Goal: Task Accomplishment & Management: Complete application form

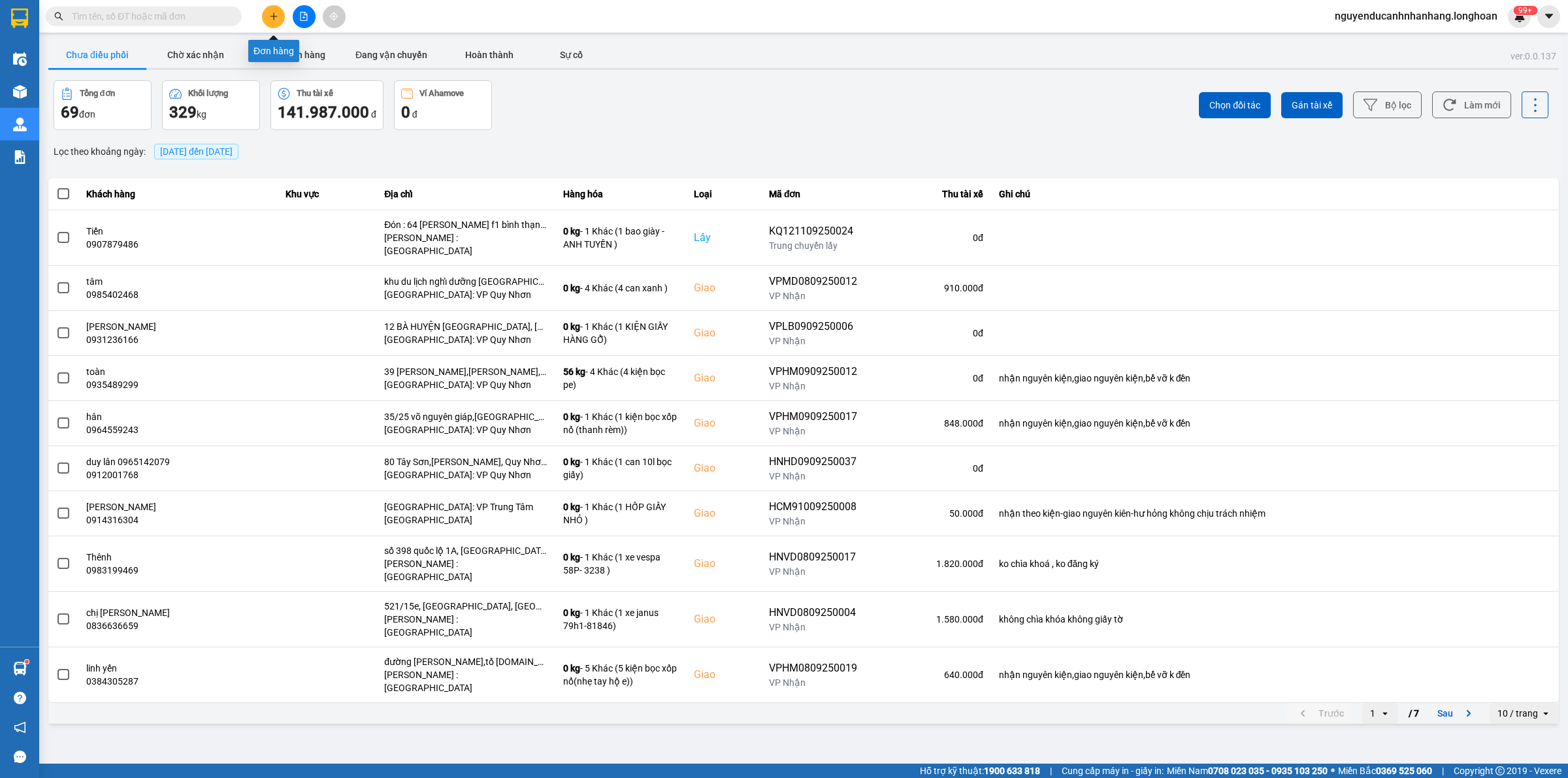
click at [262, 11] on button at bounding box center [273, 16] width 23 height 23
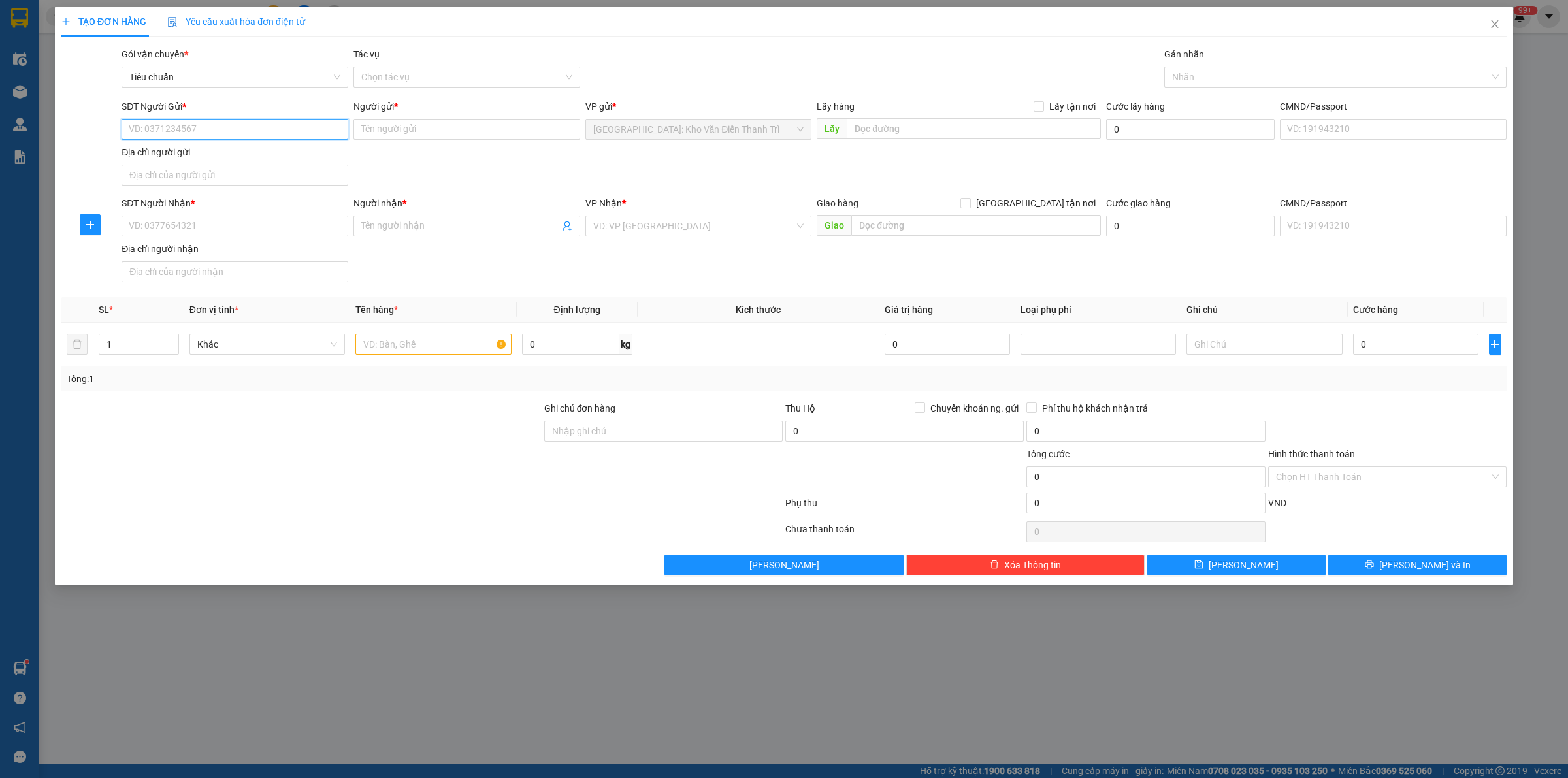
paste input "0985228706"
type input "0985228706"
click at [258, 230] on input "SĐT Người Nhận *" at bounding box center [235, 226] width 227 height 21
paste input "0336203104"
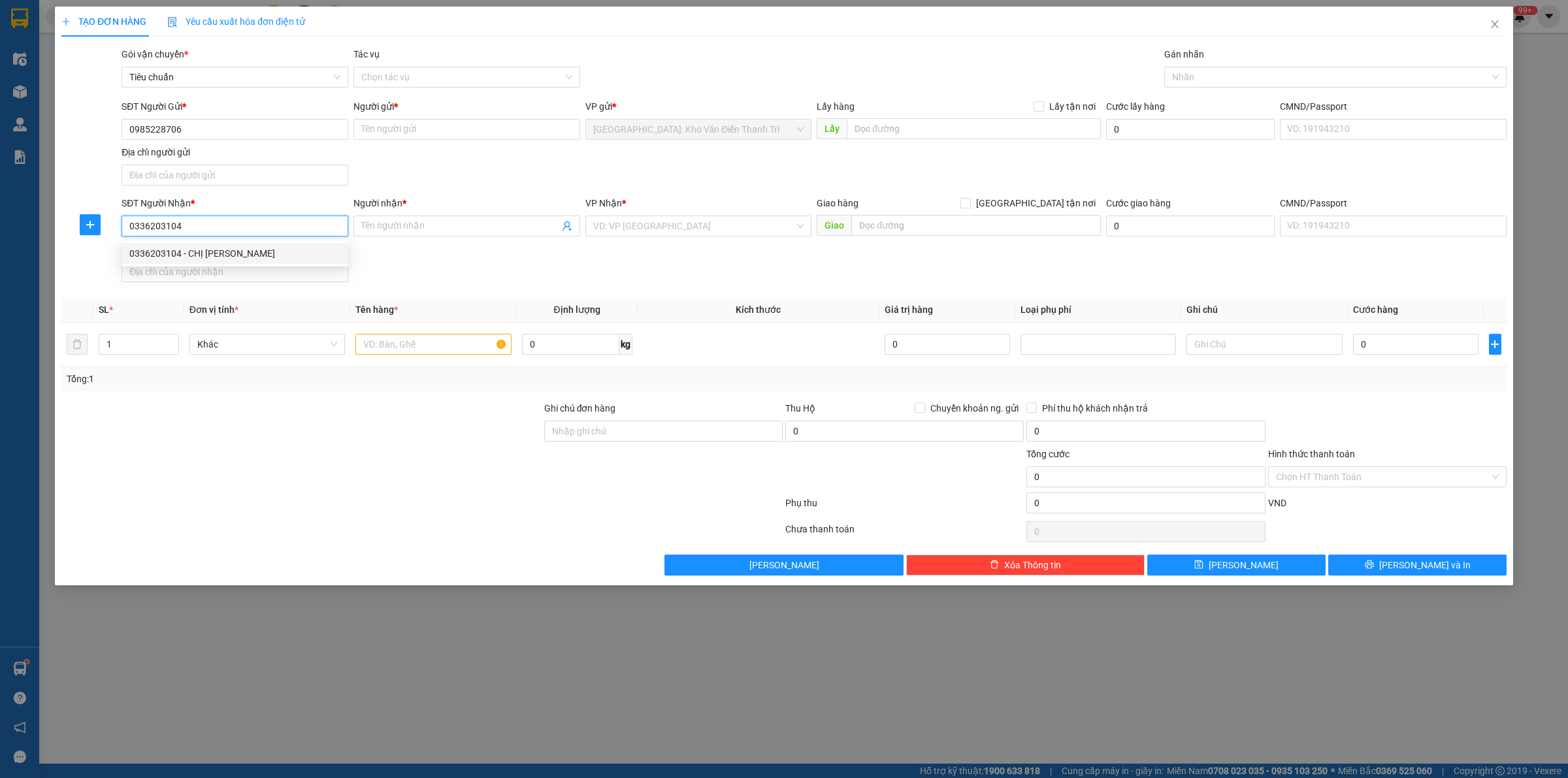
type input "0336203104"
click at [233, 126] on input "0985228706" at bounding box center [235, 130] width 227 height 21
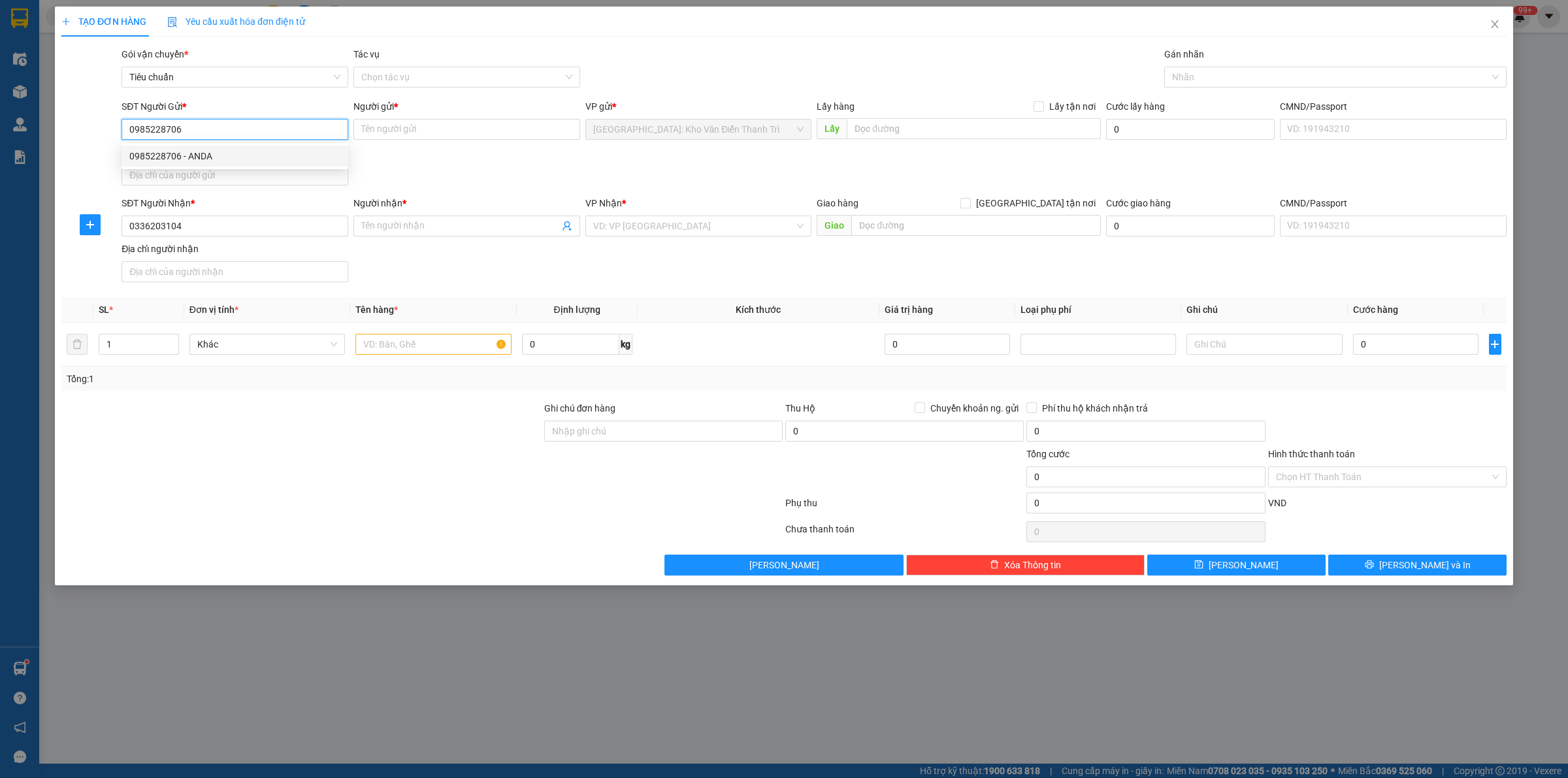
click at [204, 157] on div "0985228706 - ANDA" at bounding box center [235, 156] width 211 height 14
type input "ANDA"
checkbox input "true"
type input "ĐCHI: Số 3 + 5 [PERSON_NAME], [GEOGRAPHIC_DATA], [GEOGRAPHIC_DATA], [GEOGRAPHIC…"
type input "100.000"
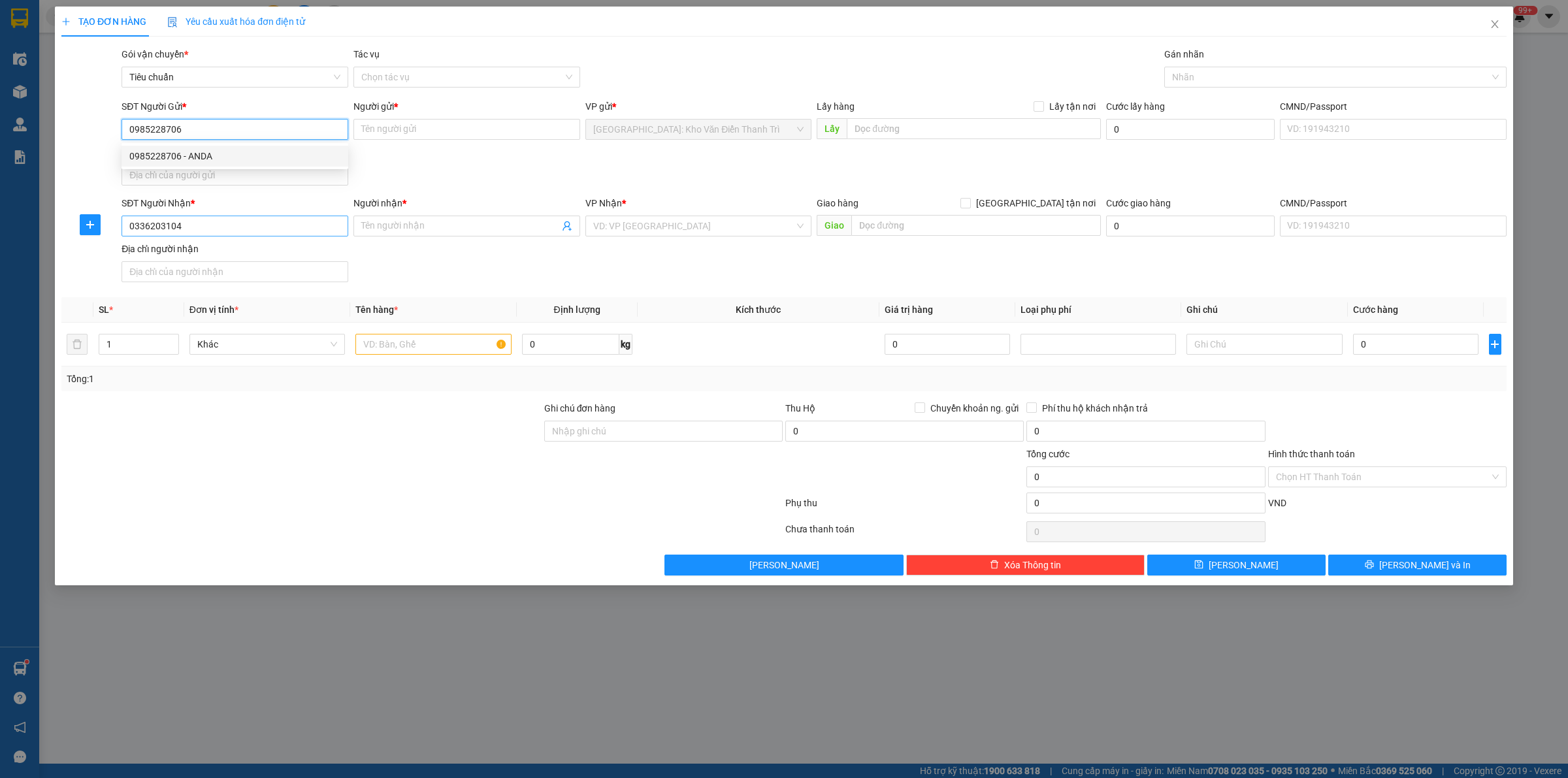
type input "100.000"
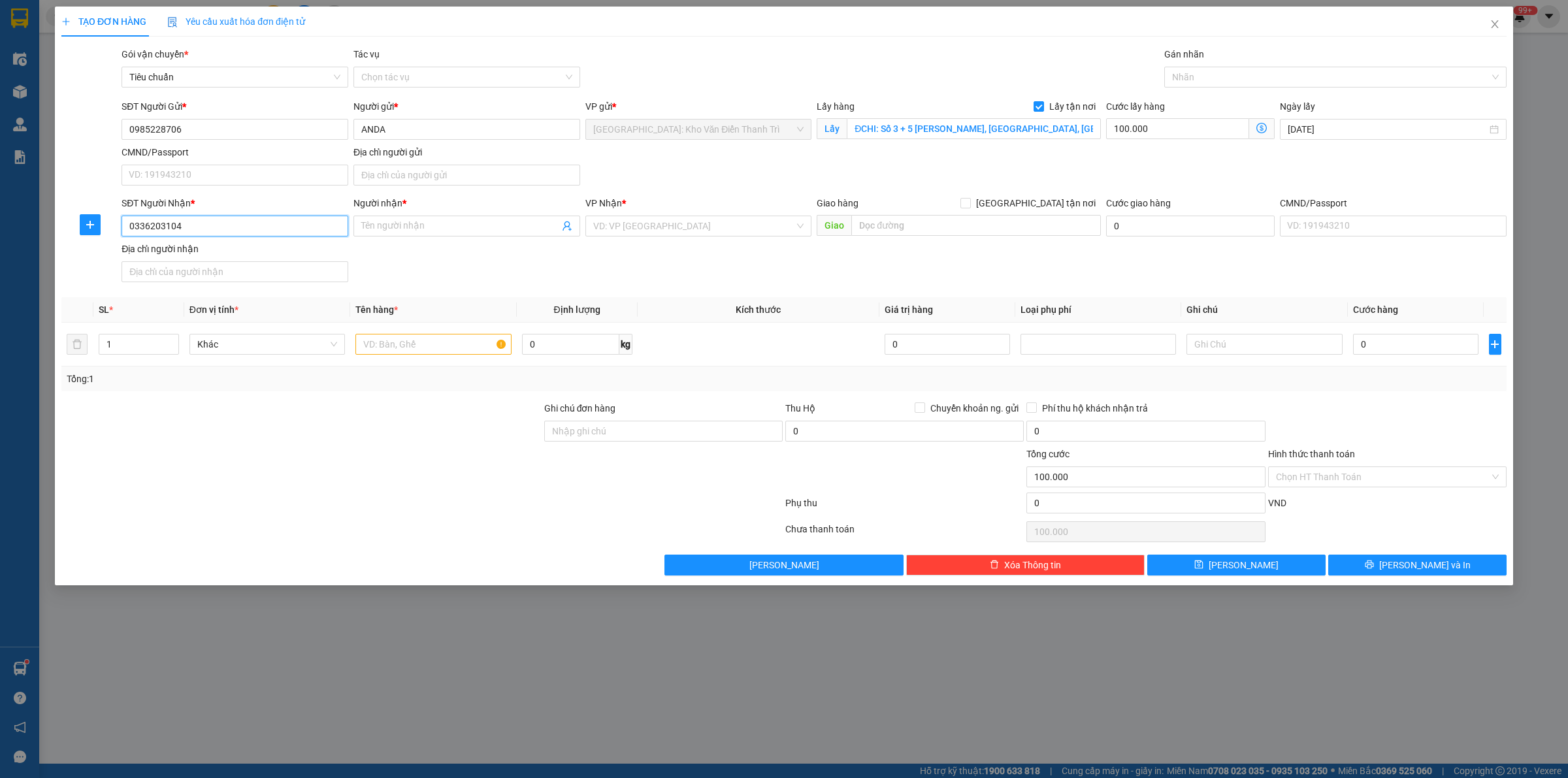
click at [208, 229] on input "0336203104" at bounding box center [235, 226] width 227 height 21
click at [206, 249] on div "0336203104 - CHỊ [PERSON_NAME]" at bounding box center [235, 253] width 211 height 14
type input "CHỊ [PERSON_NAME]"
checkbox input "true"
type input "QUÁN CAFE THÀNH PHÁT, ẤP [GEOGRAPHIC_DATA], [GEOGRAPHIC_DATA],[GEOGRAPHIC_DATA]…"
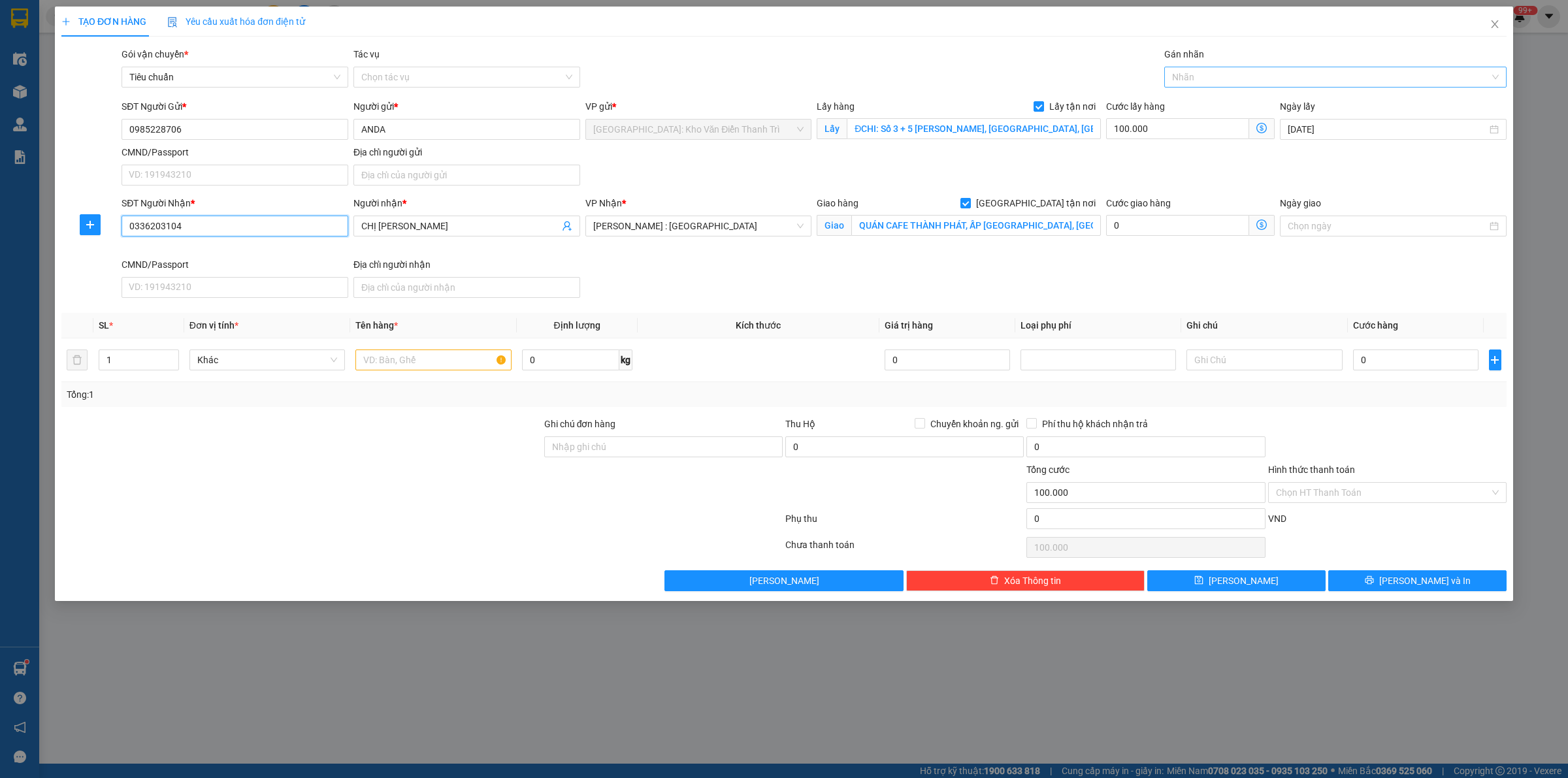
click at [1232, 82] on div at bounding box center [1328, 76] width 323 height 15
type input "giao"
click at [1219, 113] on div "[GEOGRAPHIC_DATA] tận nơi" at bounding box center [1335, 103] width 342 height 21
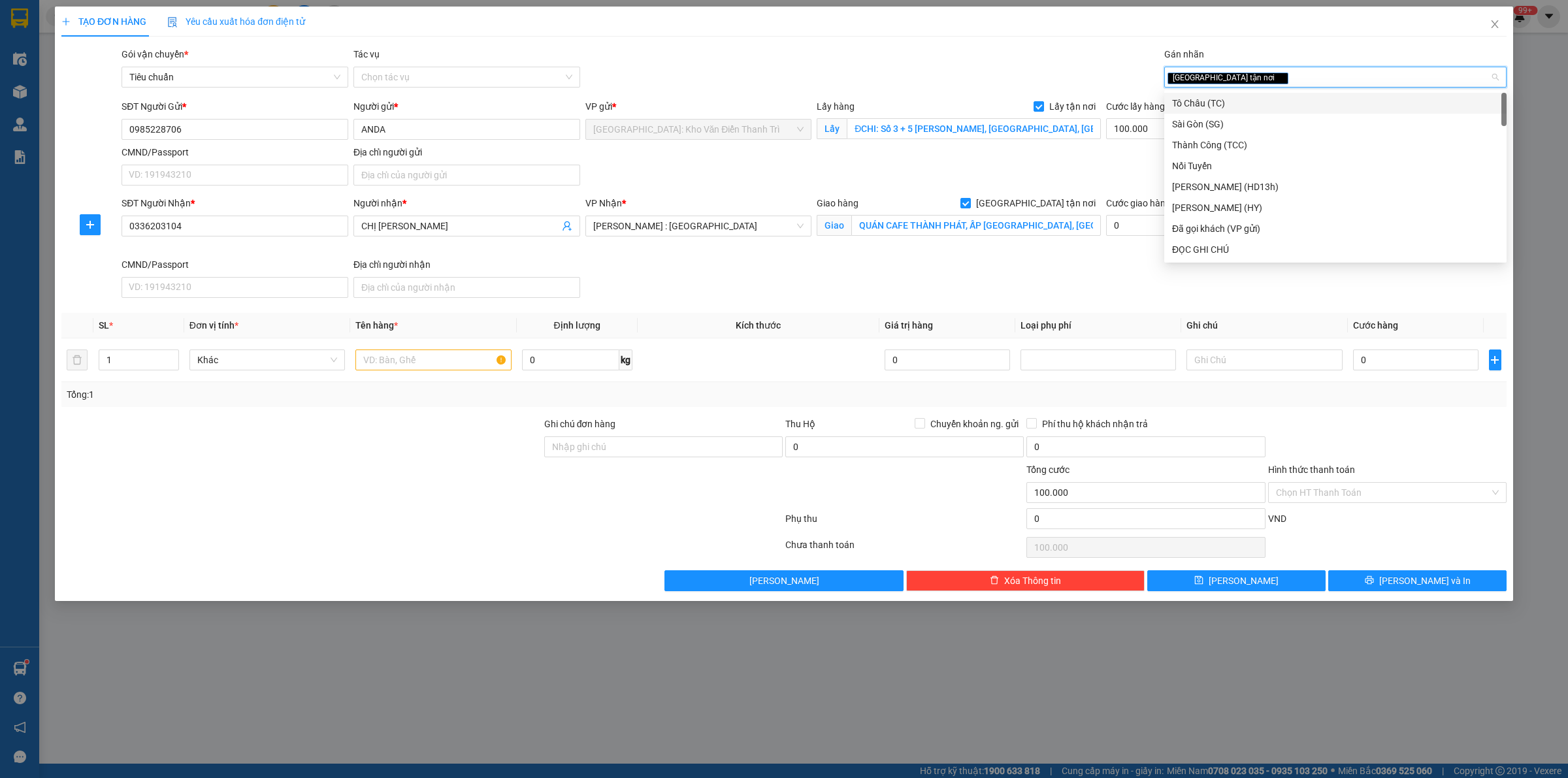
click at [955, 60] on div "Gói vận chuyển * Tiêu chuẩn Tác vụ Chọn tác vụ Gán nhãn Giao tận nơi" at bounding box center [814, 69] width 1390 height 46
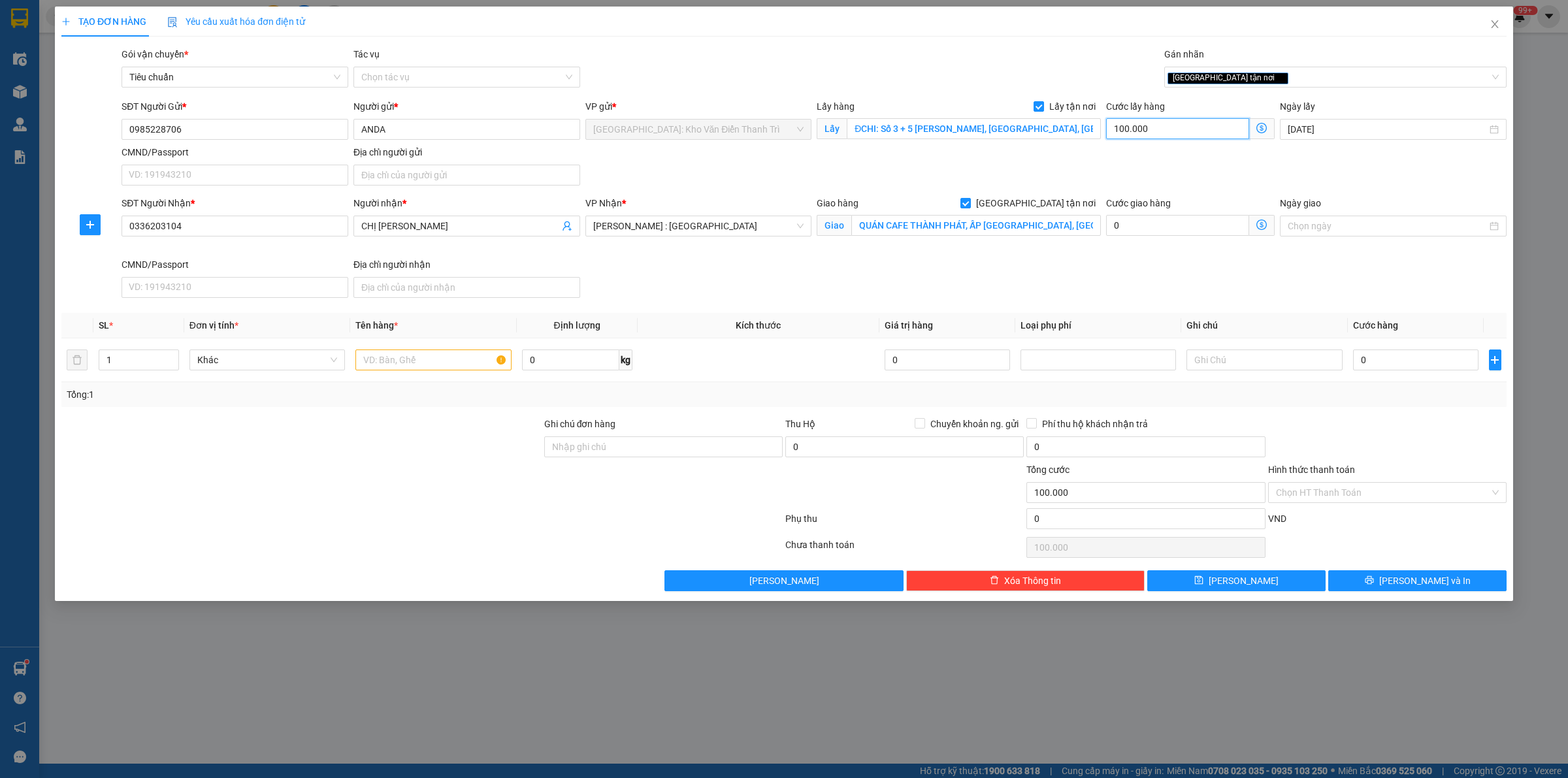
click at [1167, 130] on input "100.000" at bounding box center [1178, 129] width 143 height 21
type input "1"
type input "15"
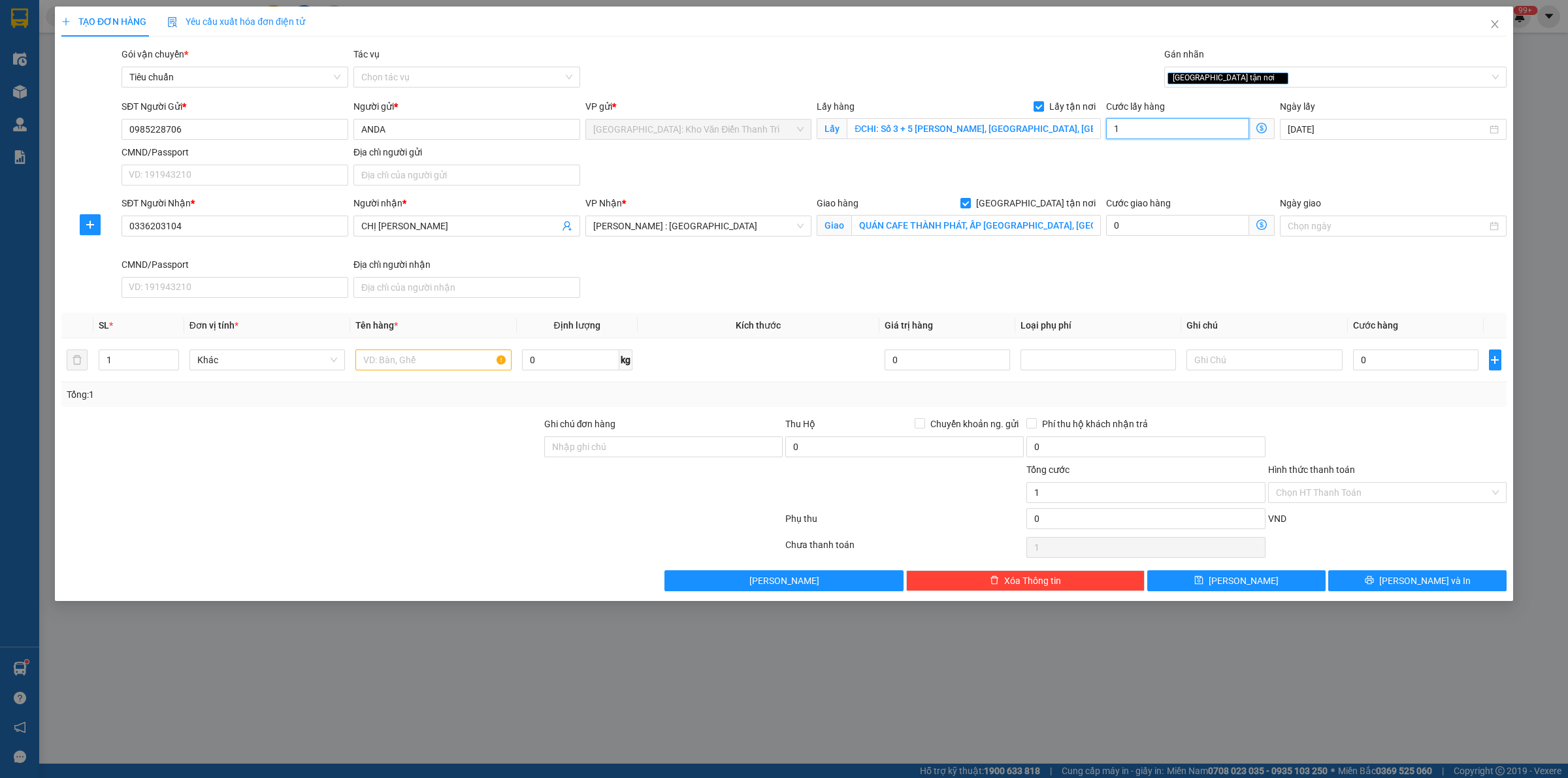
type input "15"
type input "150"
type input "1.500"
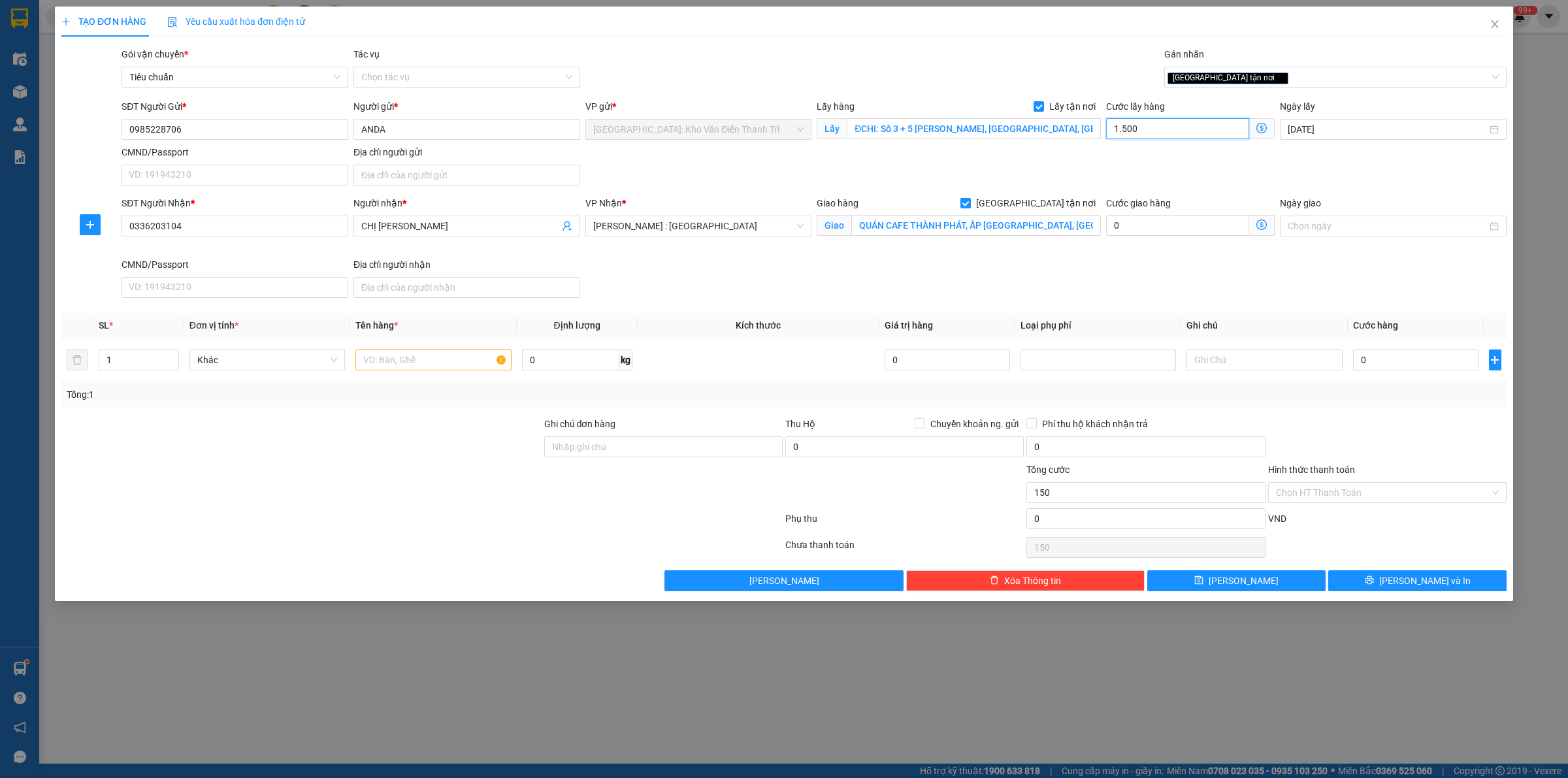
type input "1.500"
type input "15.000"
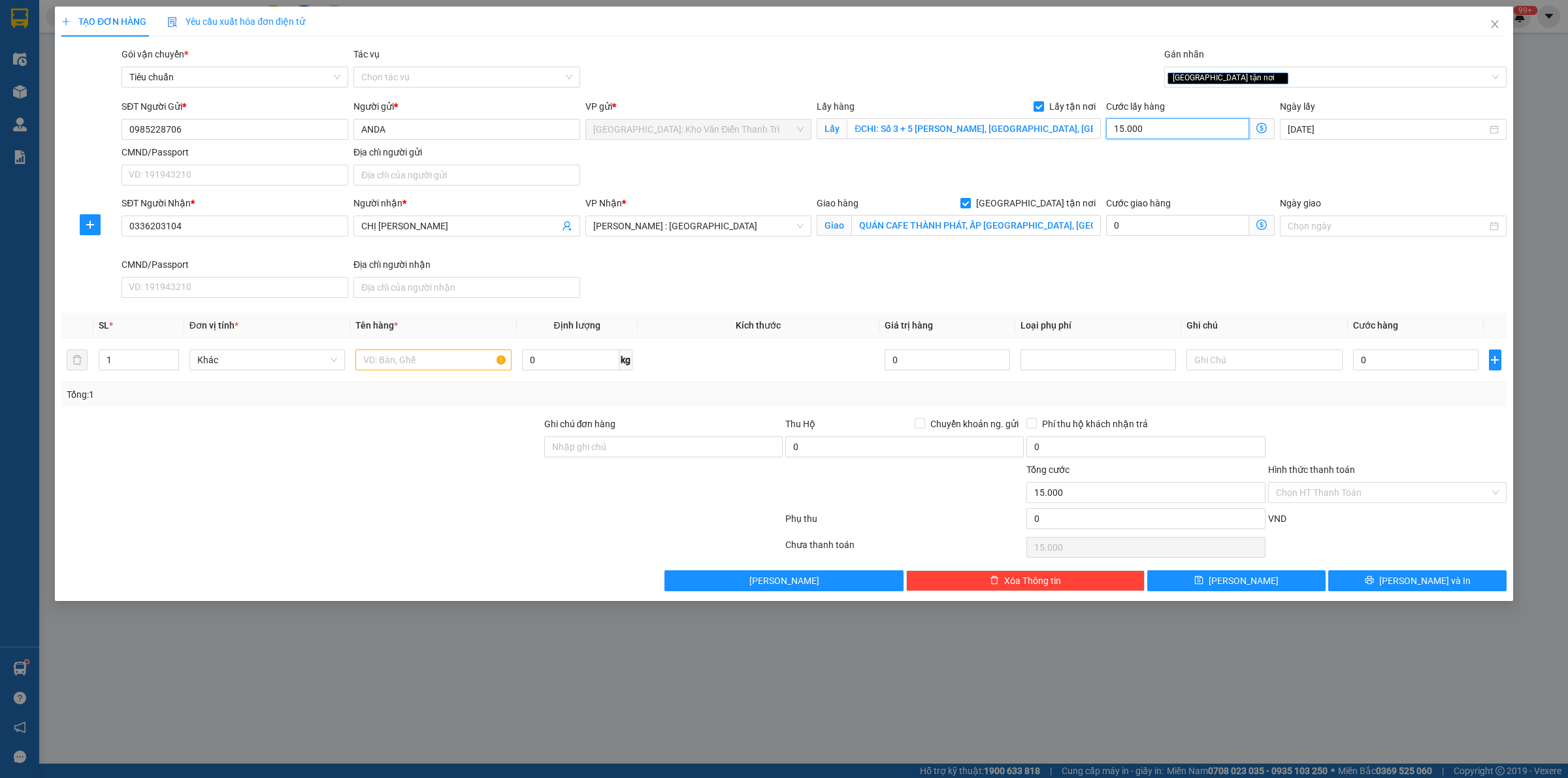
type input "150.000"
click at [431, 366] on input "text" at bounding box center [433, 360] width 155 height 21
paste input "10 kiên - 200kg"
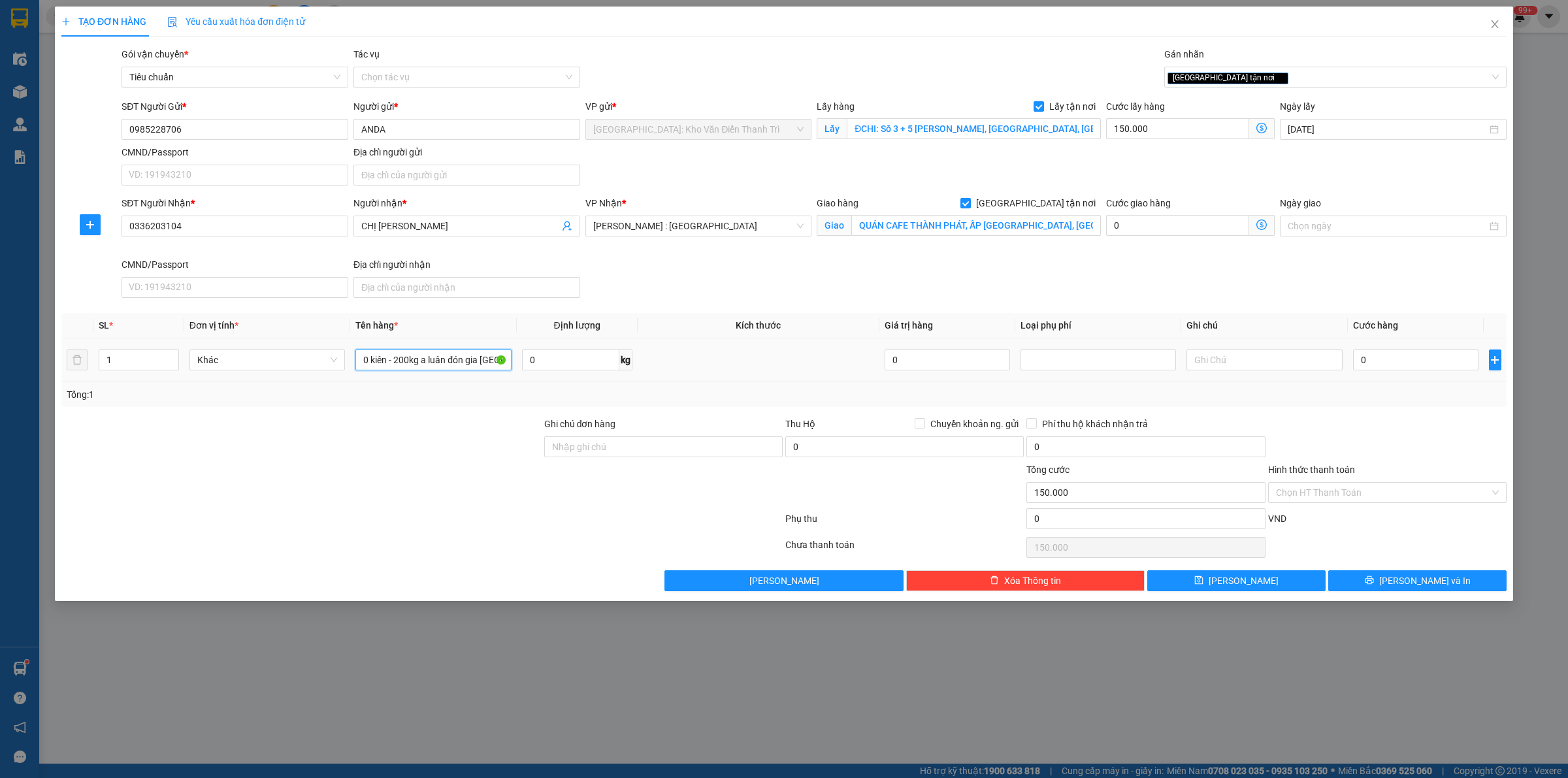
scroll to position [0, 8]
type input "10 kiên - 200kg a luân đón gia [GEOGRAPHIC_DATA]"
click at [1405, 370] on input "0" at bounding box center [1416, 360] width 126 height 21
type input "1"
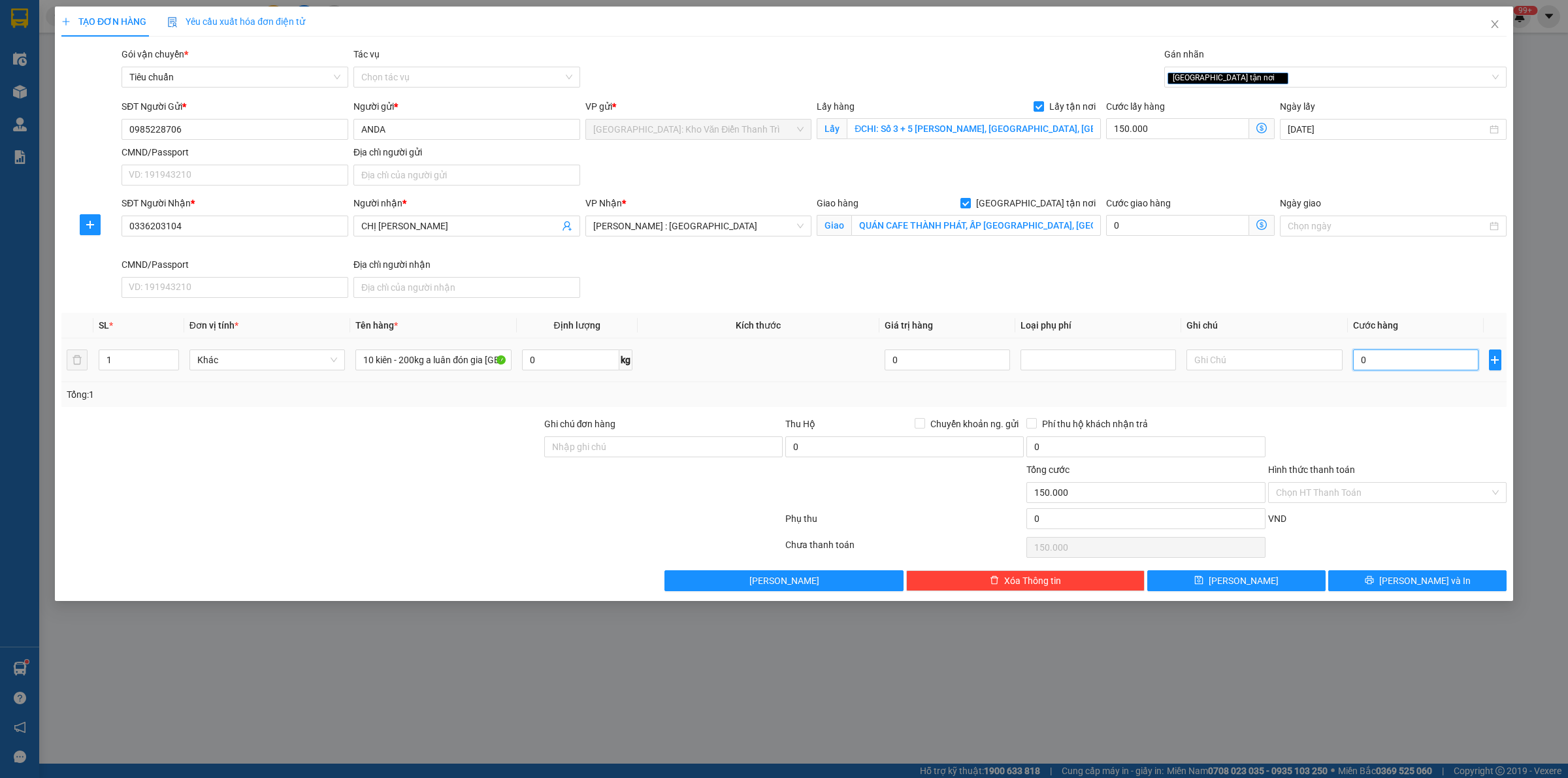
type input "150.001"
type input "1.000"
type input "151.000"
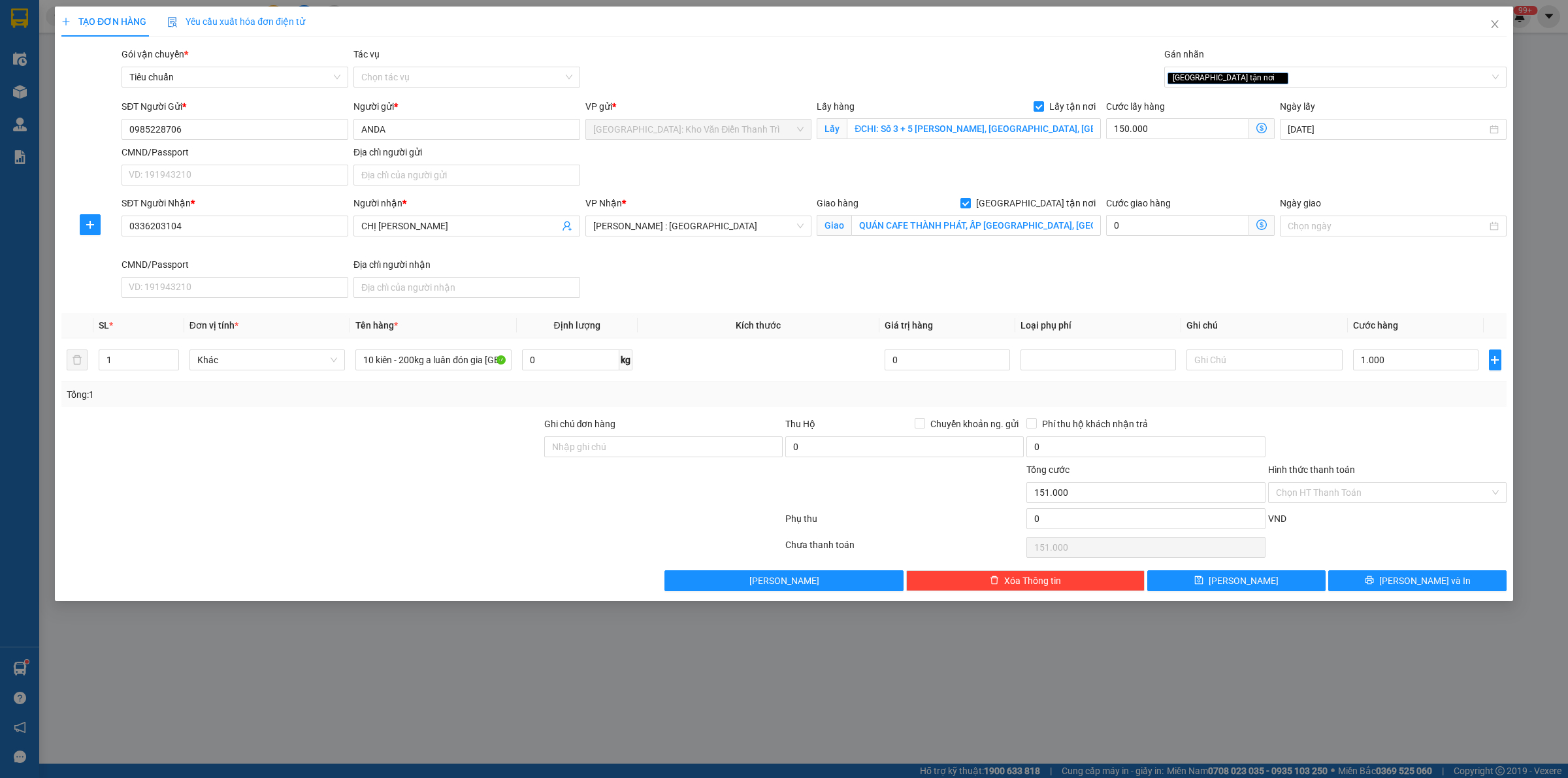
click at [1284, 266] on div "SĐT Người Nhận * 0336203104 Người nhận * CHỊ HUYỀN VP Nhận * [GEOGRAPHIC_DATA] …" at bounding box center [814, 249] width 1390 height 107
click at [1260, 582] on button "[PERSON_NAME]" at bounding box center [1236, 581] width 179 height 21
checkbox input "false"
type input "0"
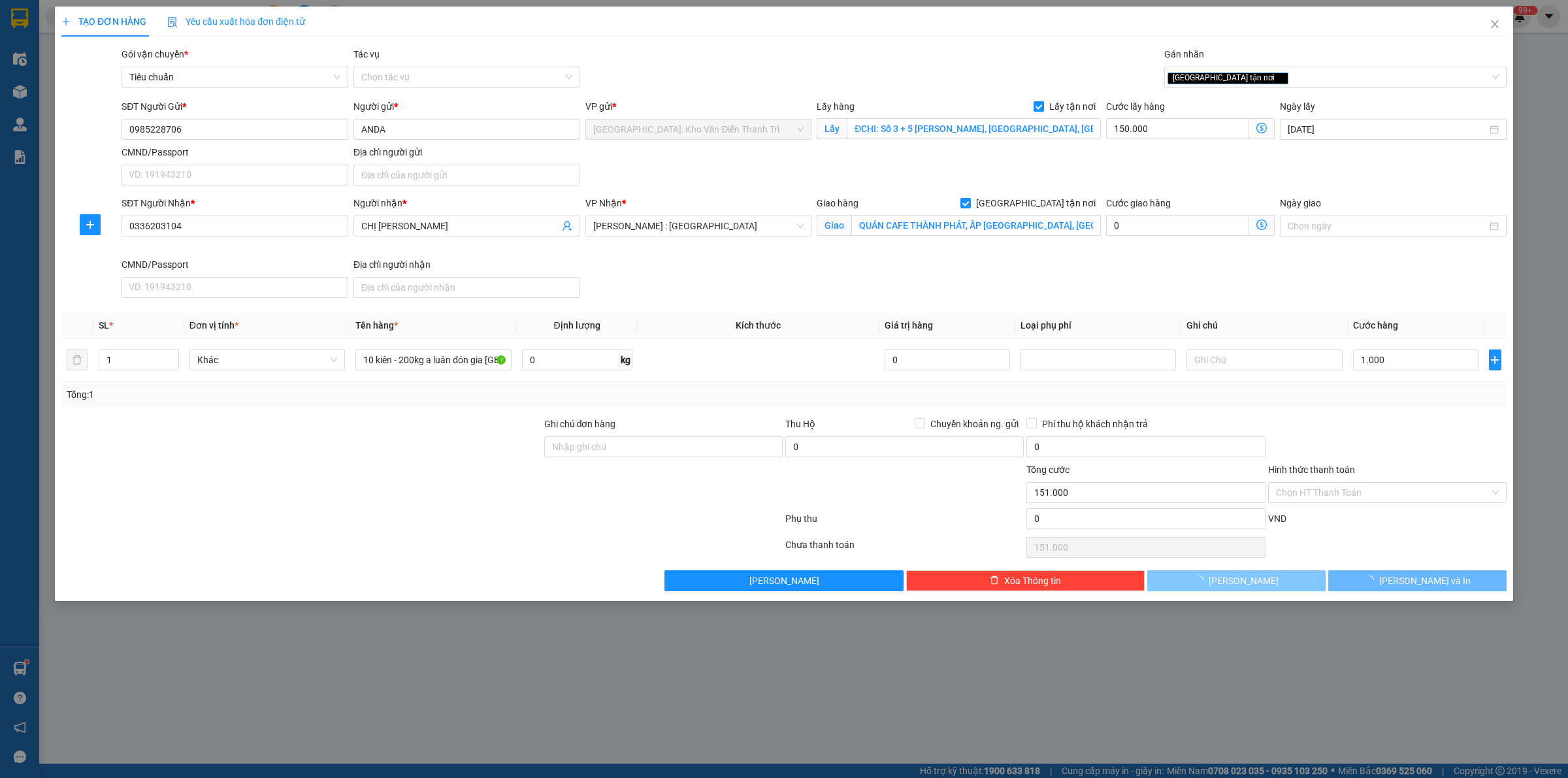
type input "0"
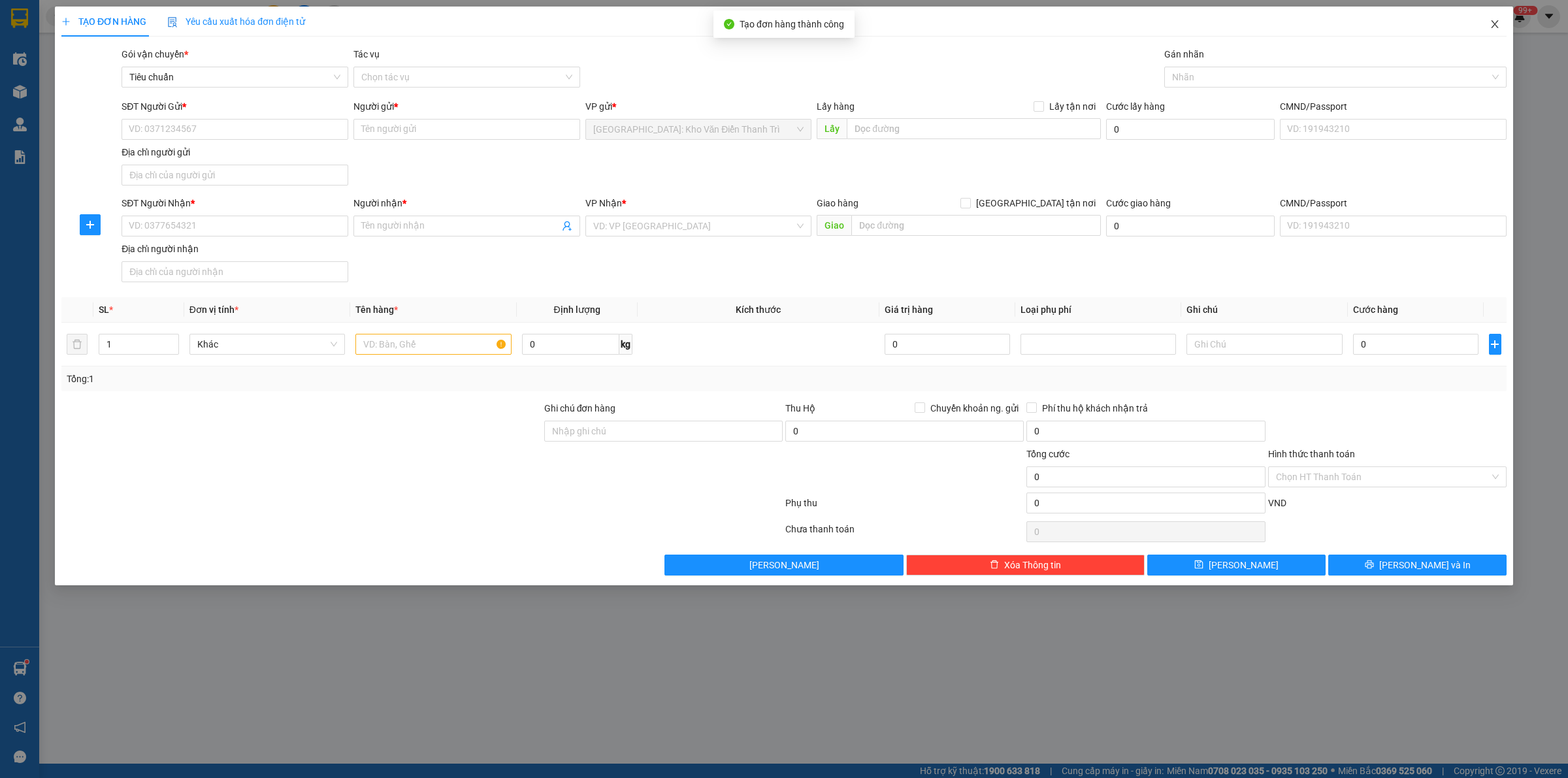
click at [1493, 23] on icon "close" at bounding box center [1494, 24] width 7 height 8
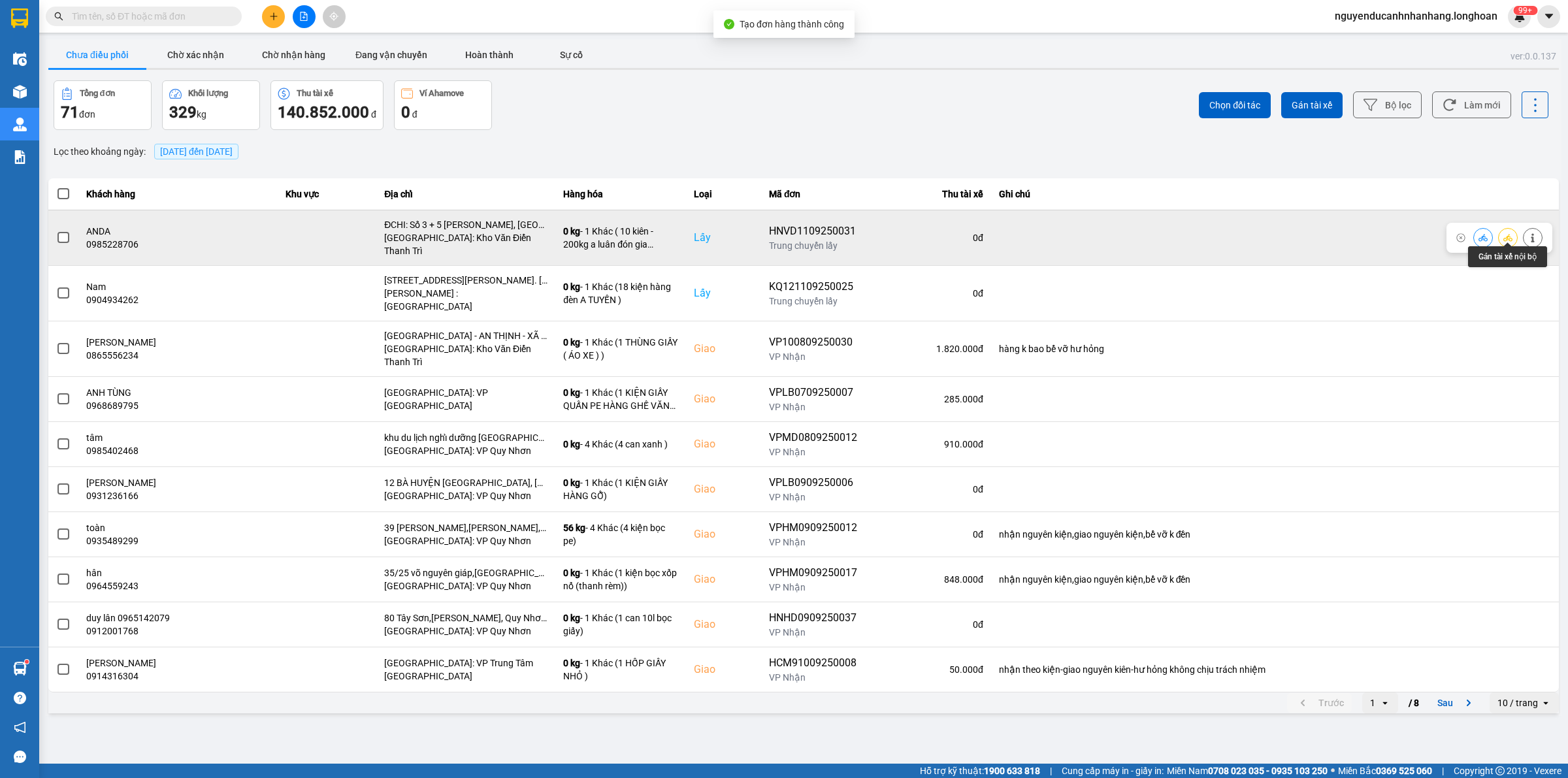
click at [1507, 234] on icon at bounding box center [1508, 237] width 9 height 7
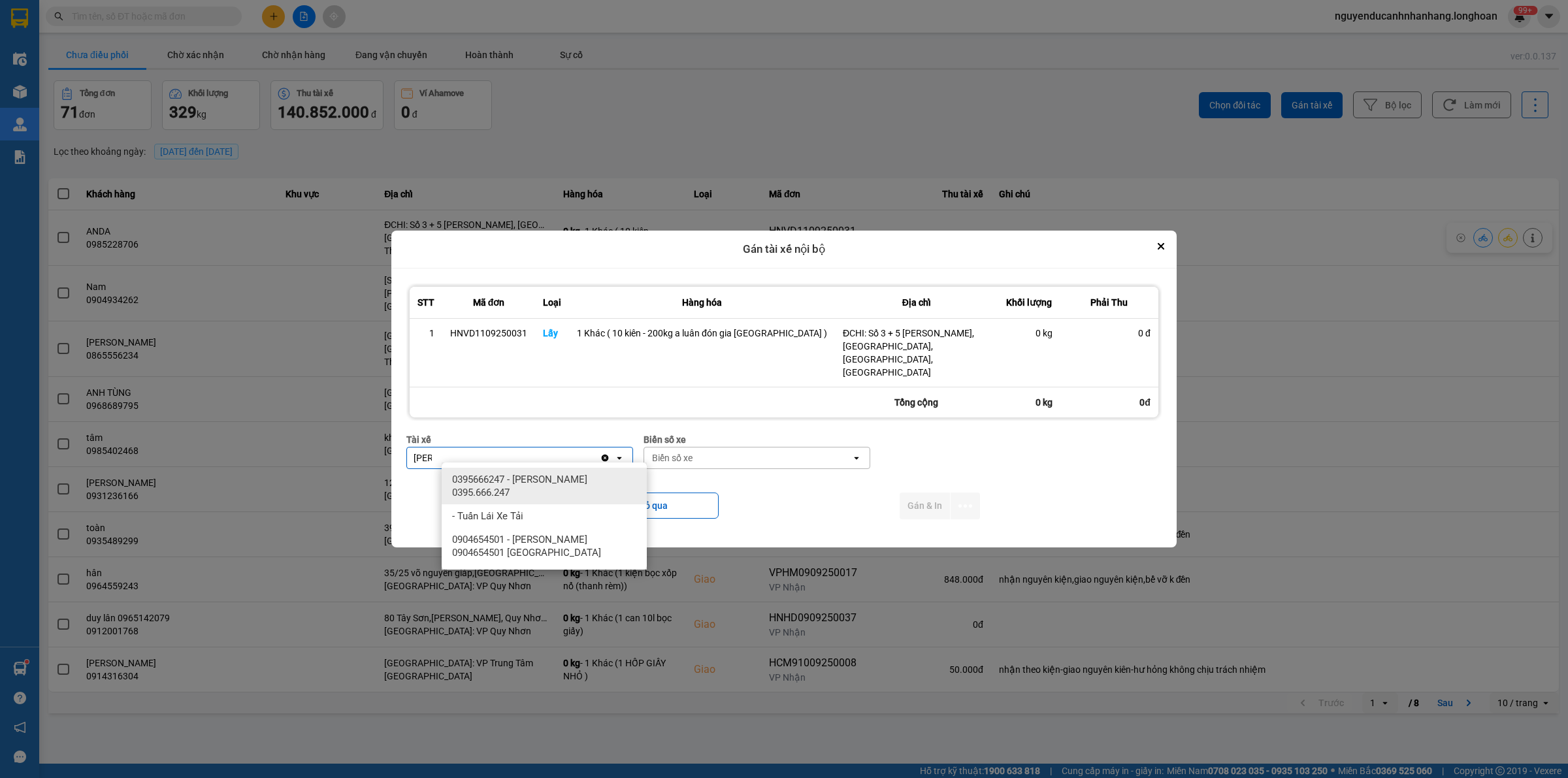
type input "[PERSON_NAME]"
click at [543, 490] on span "0395666247 - [PERSON_NAME] 0395.666.247" at bounding box center [547, 486] width 189 height 26
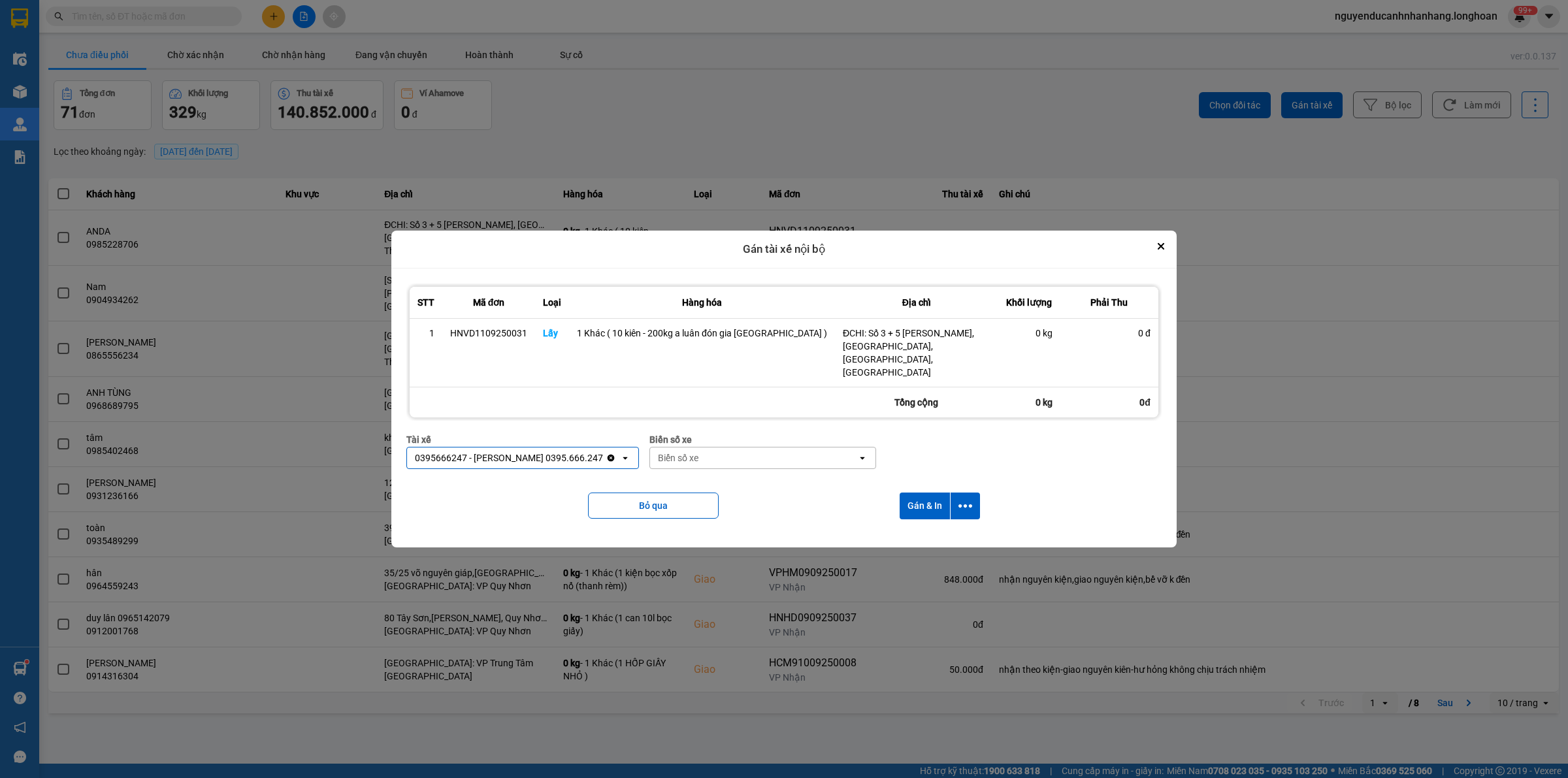
click at [779, 456] on div "Biển số xe" at bounding box center [753, 458] width 207 height 21
type input "31"
click at [781, 474] on div "29K-105.31" at bounding box center [779, 479] width 205 height 23
click at [959, 499] on icon "dialog" at bounding box center [965, 505] width 14 height 14
click at [921, 529] on span "Chỉ gán tài" at bounding box center [902, 535] width 43 height 13
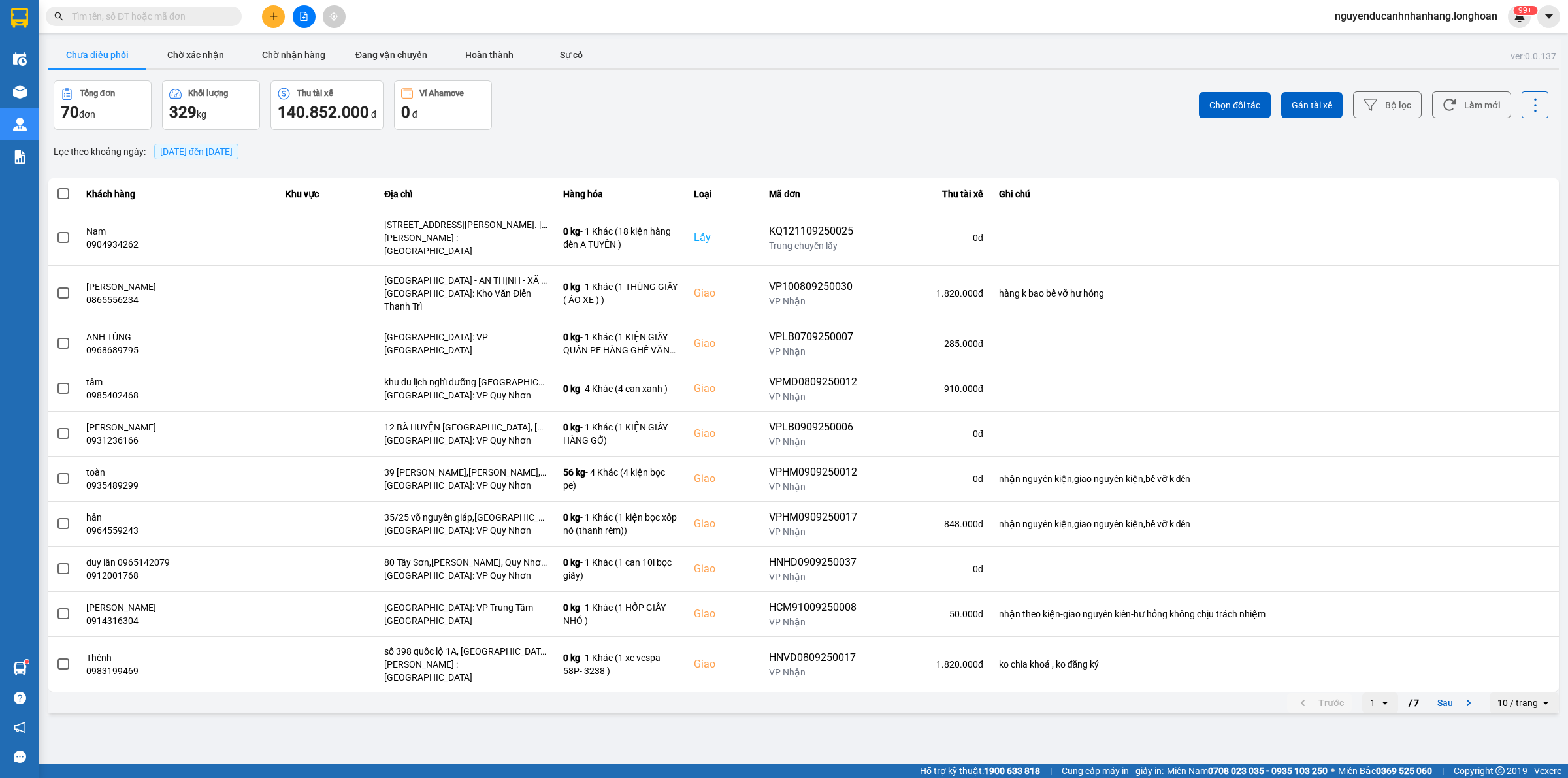
click at [275, 12] on icon "plus" at bounding box center [273, 16] width 9 height 9
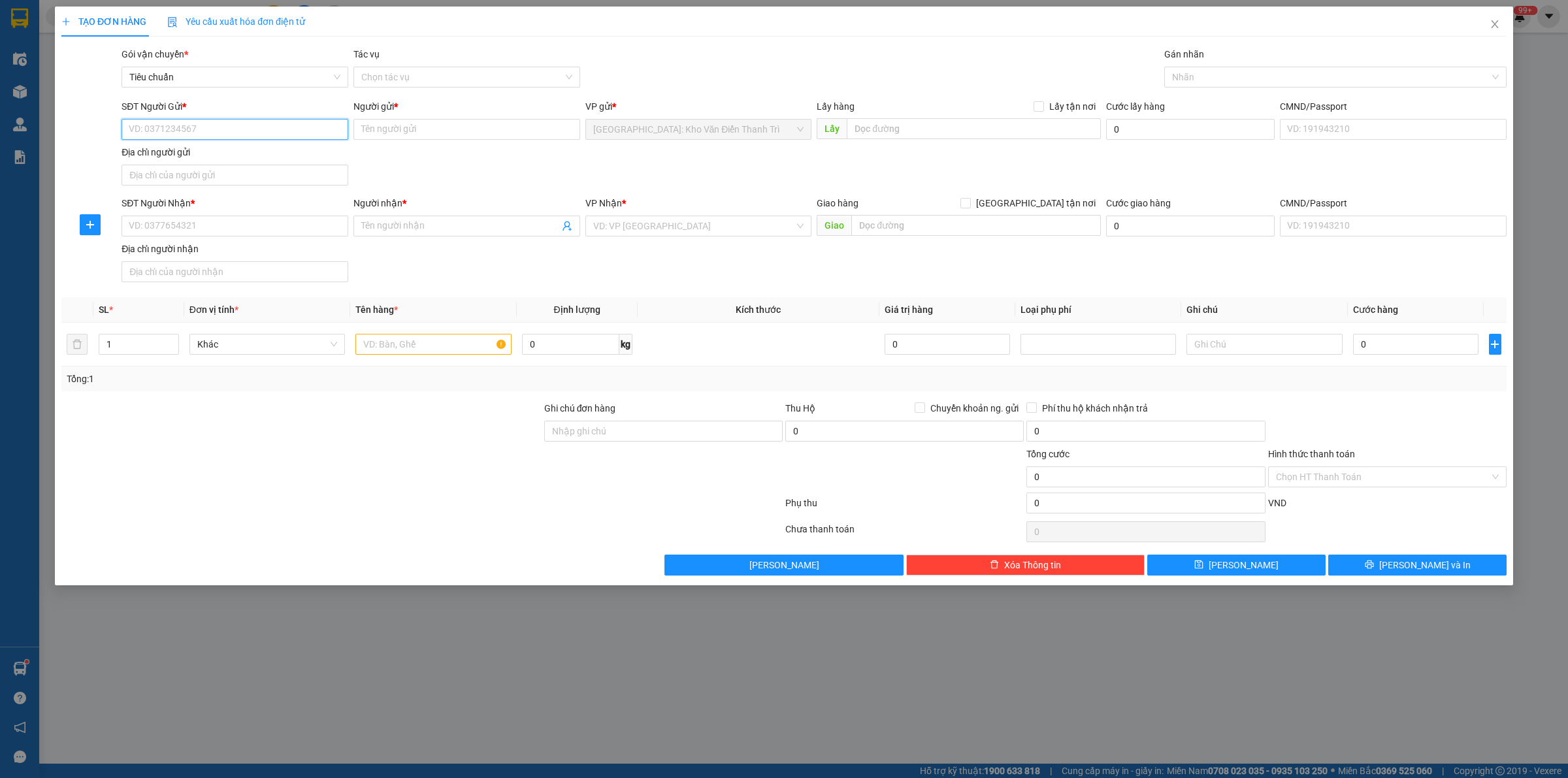
paste input "0823587499"
type input "0823587499"
click at [240, 233] on input "SĐT Người Nhận *" at bounding box center [235, 226] width 227 height 21
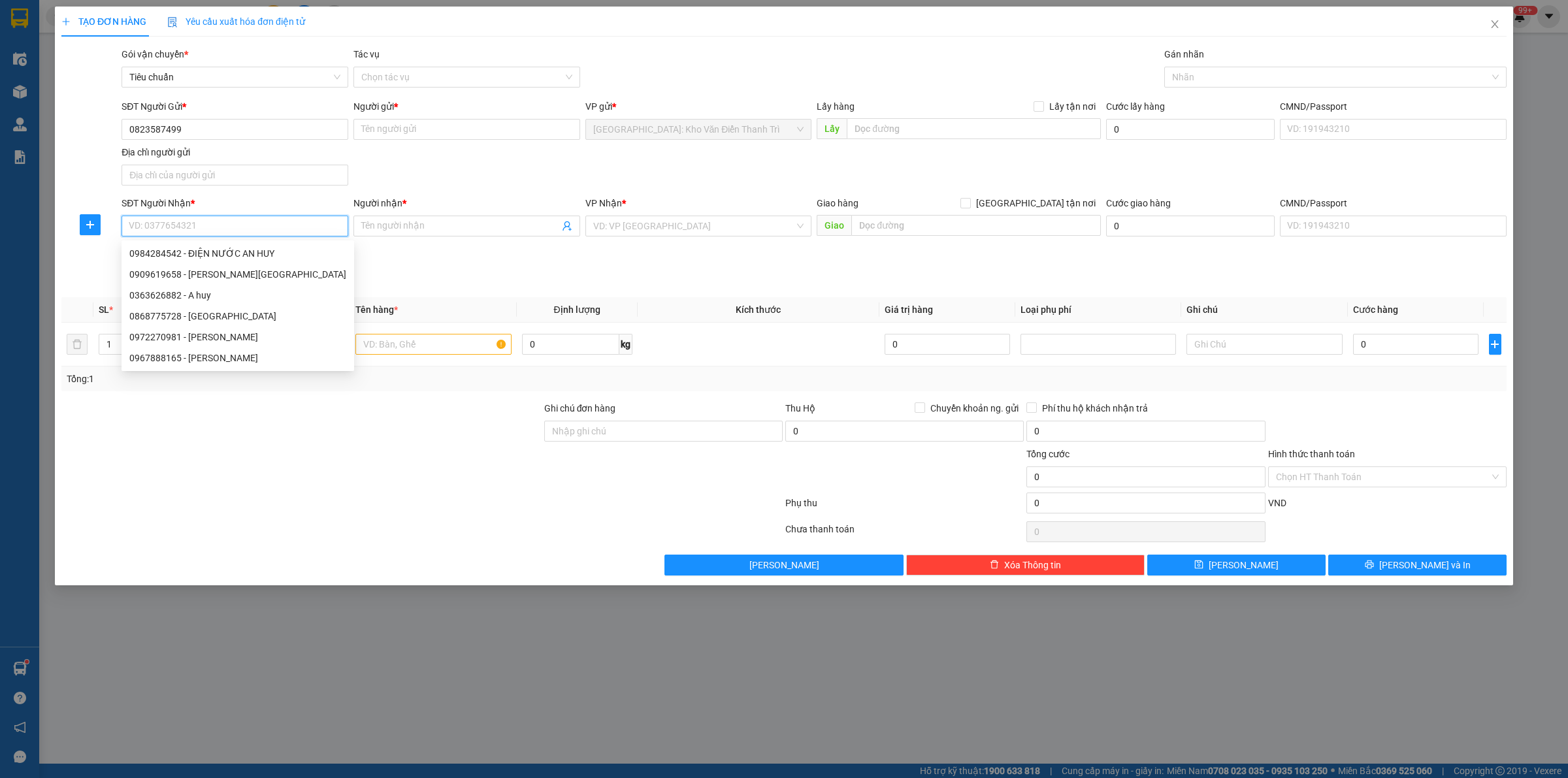
paste input "0909619658"
type input "0909619658"
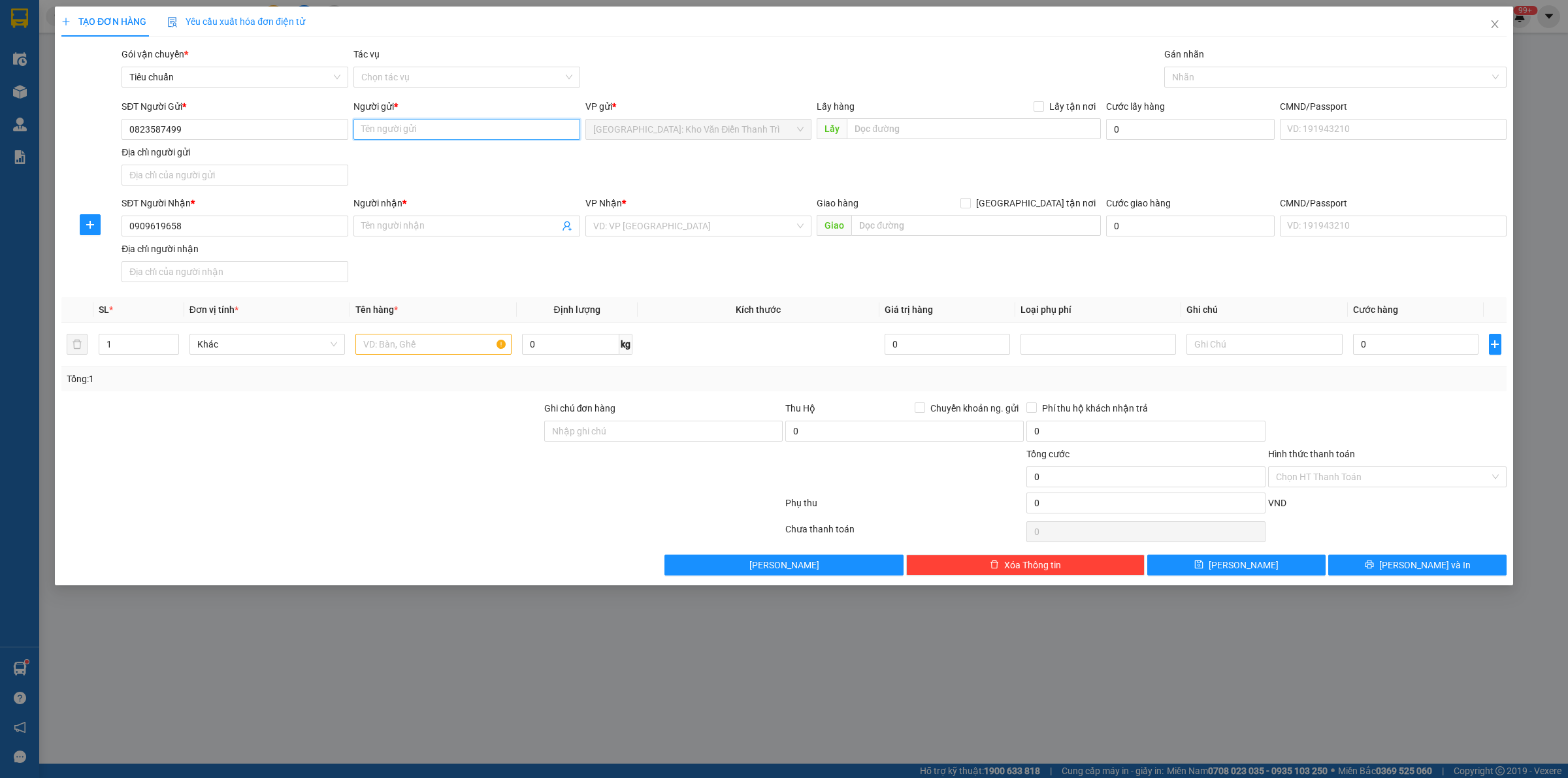
click at [398, 123] on input "Người gửi *" at bounding box center [467, 130] width 227 height 21
paste input "Tùng nefa"
type input "Tùng nefa"
click at [444, 228] on input "Người nhận *" at bounding box center [460, 226] width 198 height 14
paste input "[PERSON_NAME]"
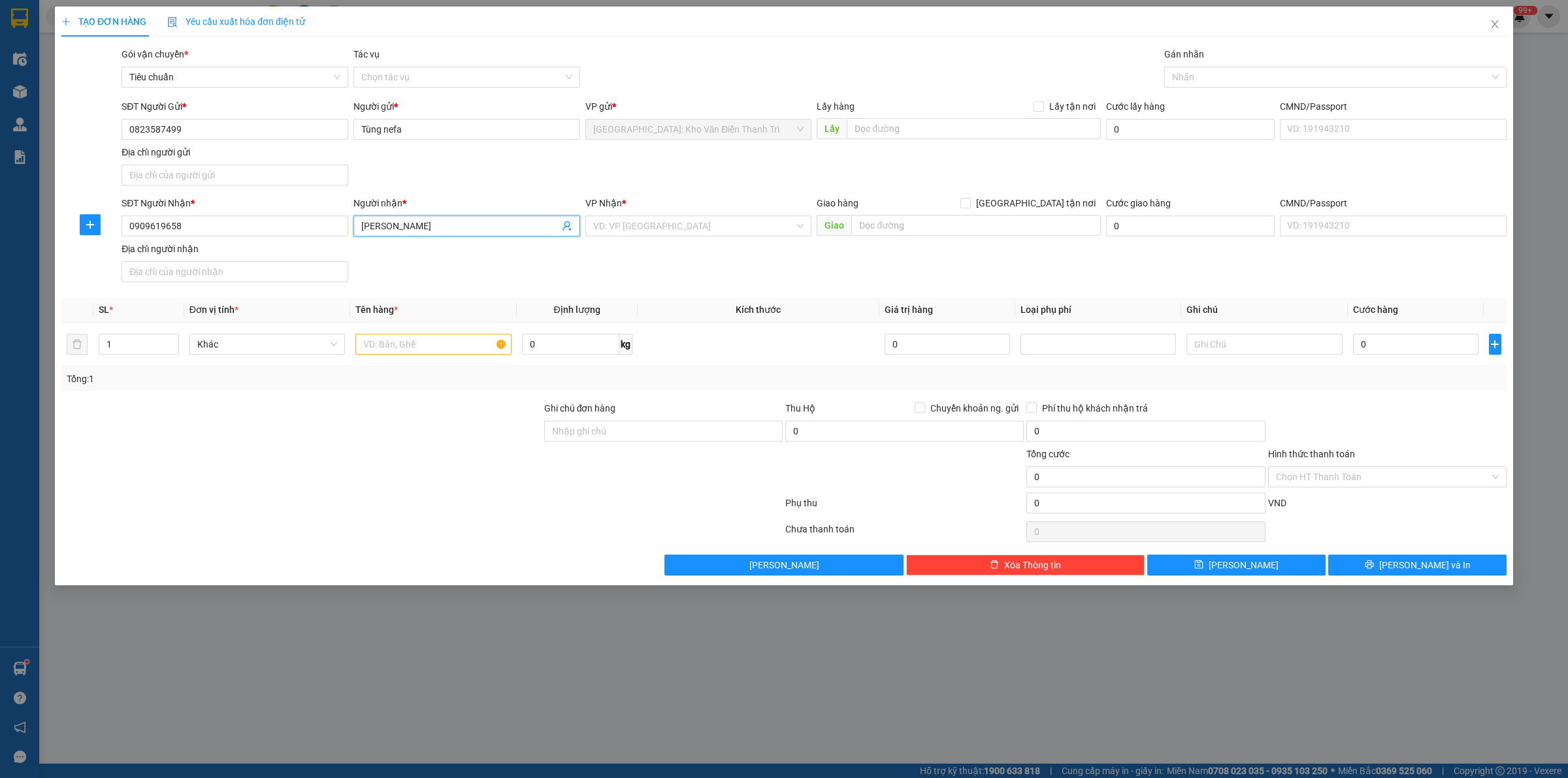
type input "[PERSON_NAME]"
click at [1014, 130] on input "text" at bounding box center [974, 129] width 254 height 21
paste input "Tổ dân phố [GEOGRAPHIC_DATA],Thị trấn [GEOGRAPHIC_DATA], [GEOGRAPHIC_DATA], [GE…"
type input "Tổ dân phố [GEOGRAPHIC_DATA],Thị trấn [GEOGRAPHIC_DATA], [GEOGRAPHIC_DATA], [GE…"
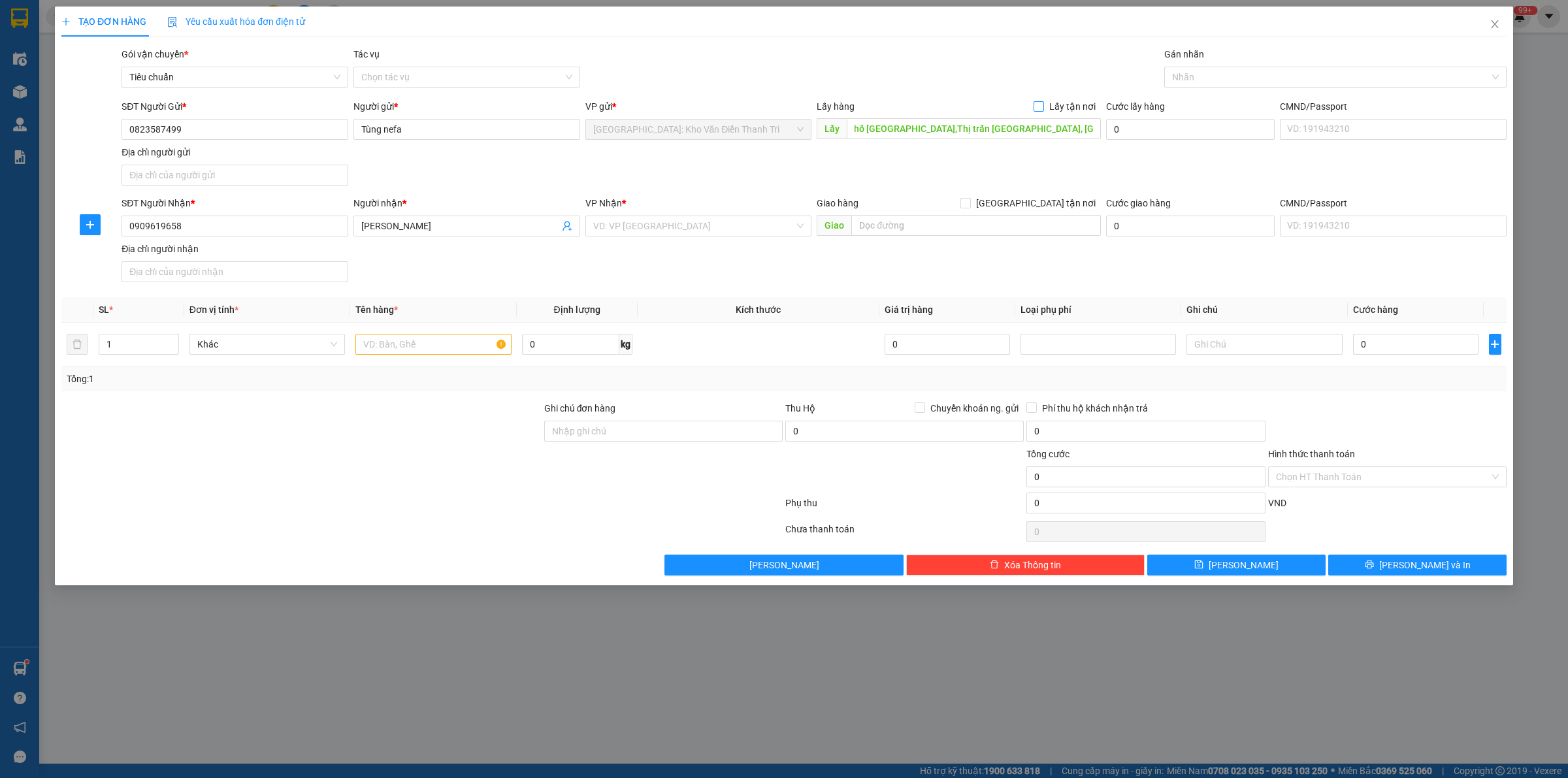
click at [1039, 111] on span at bounding box center [1038, 106] width 10 height 10
click at [1039, 110] on input "Lấy tận nơi" at bounding box center [1038, 105] width 9 height 9
checkbox input "true"
click at [969, 204] on input "[GEOGRAPHIC_DATA] tận nơi" at bounding box center [964, 202] width 9 height 9
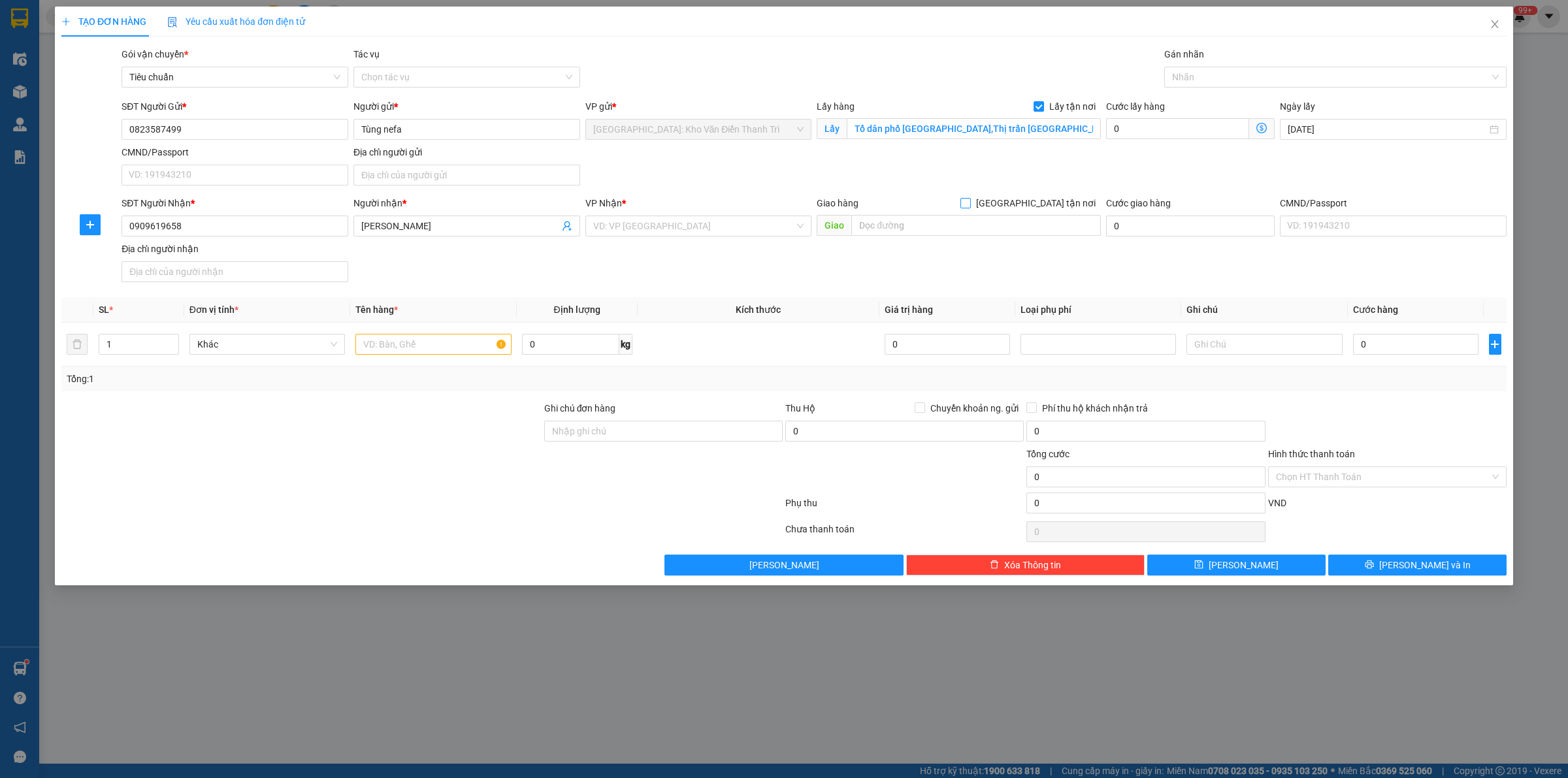
checkbox input "true"
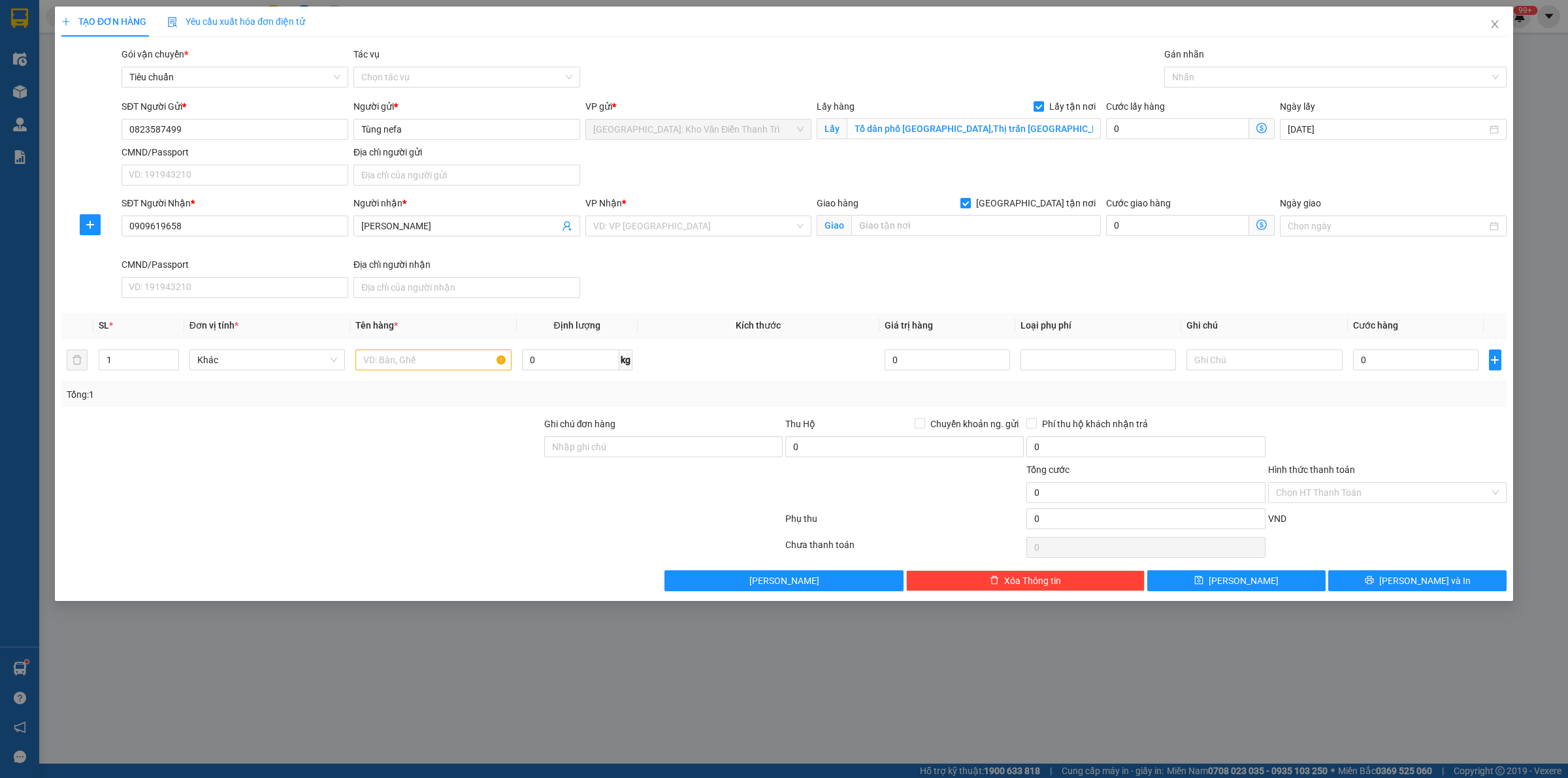
click at [967, 68] on div "Gói vận chuyển * Tiêu chuẩn Tác vụ Chọn tác vụ Gán nhãn Nhãn" at bounding box center [814, 69] width 1390 height 46
click at [902, 224] on input "text" at bounding box center [976, 225] width 250 height 21
paste input "[STREET_ADDRESS]"
type input "[STREET_ADDRESS]"
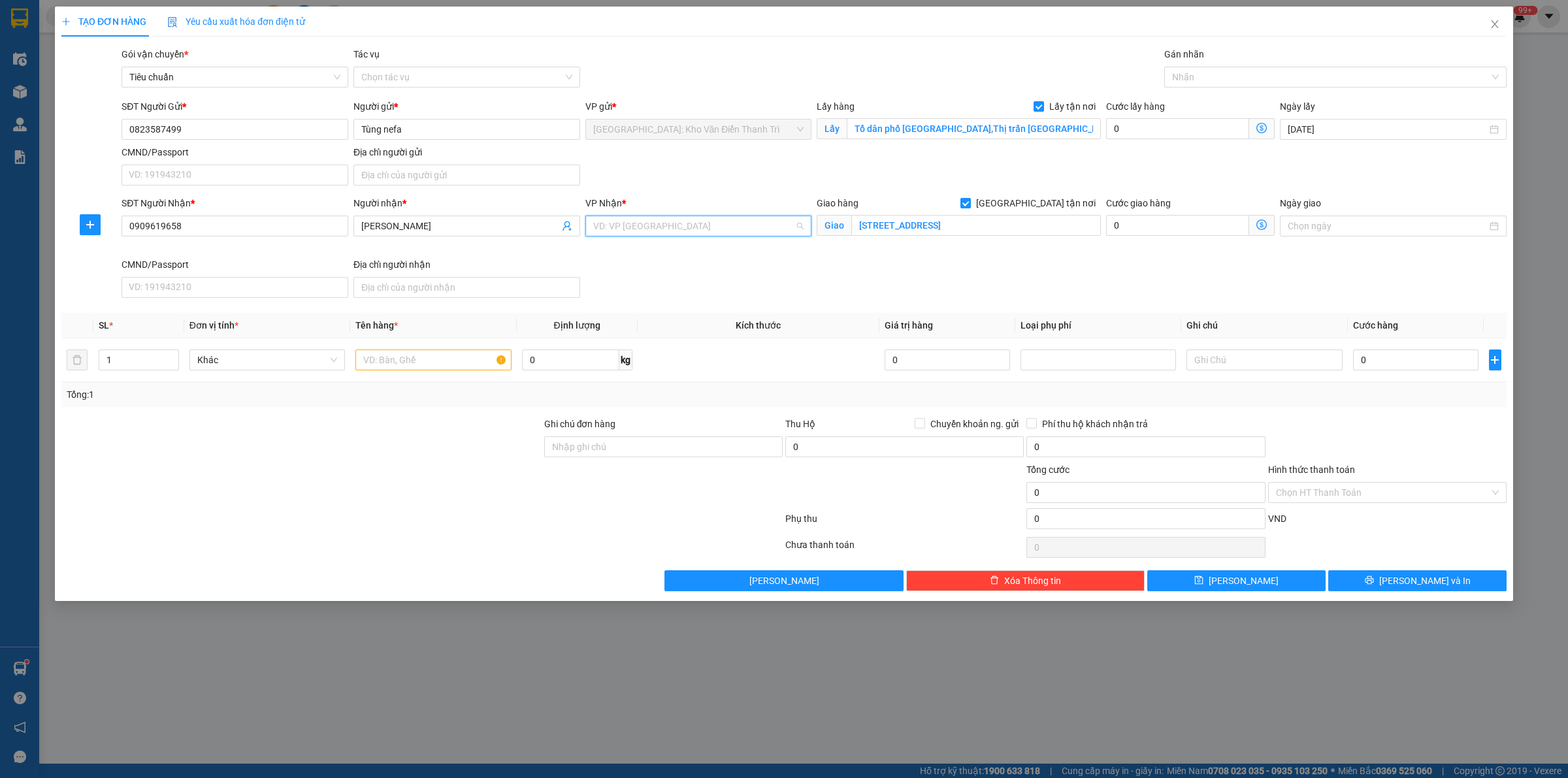
click at [737, 222] on input "search" at bounding box center [694, 226] width 202 height 19
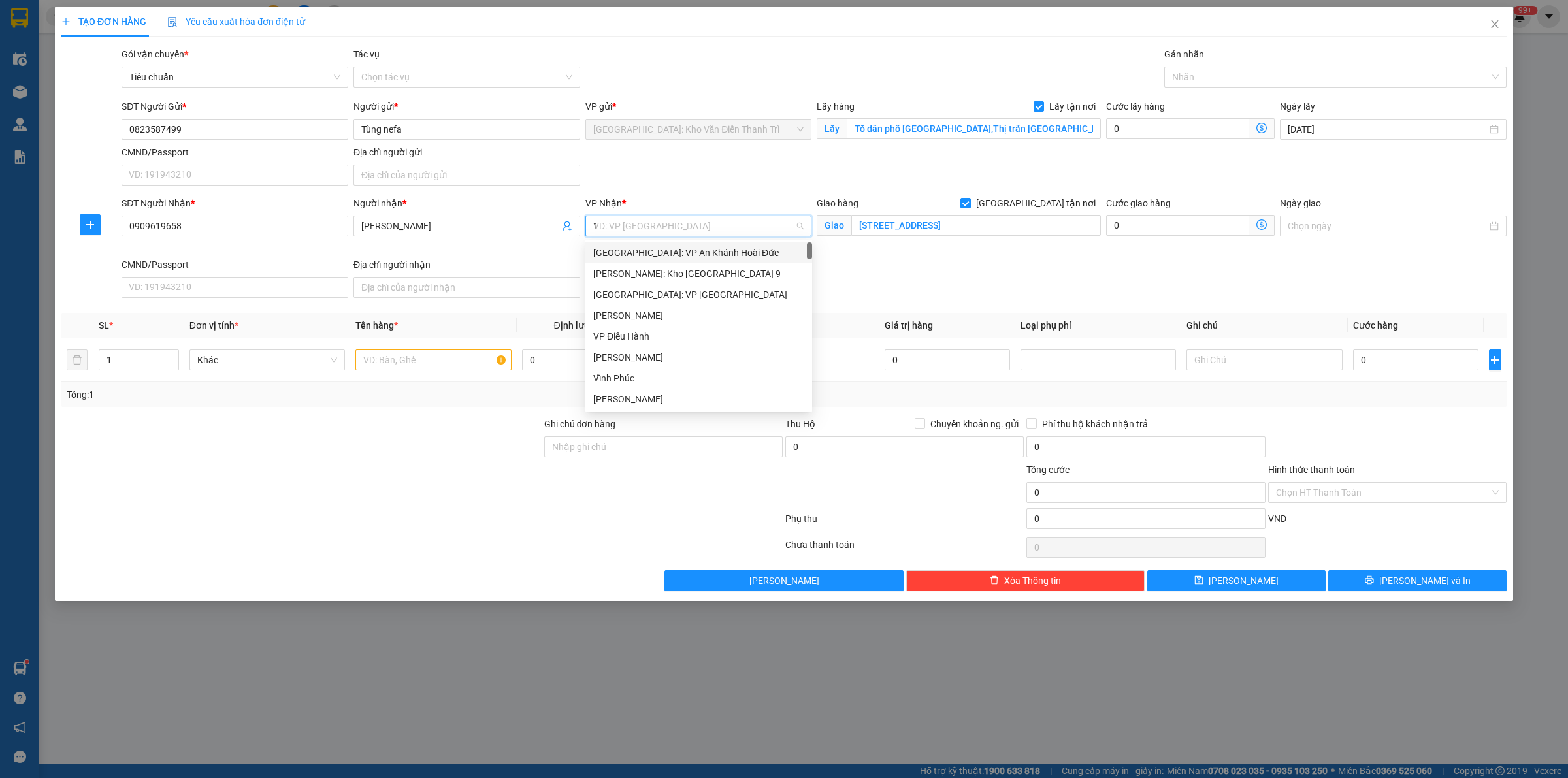
type input "12"
click at [690, 272] on div "[PERSON_NAME] : [GEOGRAPHIC_DATA]" at bounding box center [699, 274] width 211 height 14
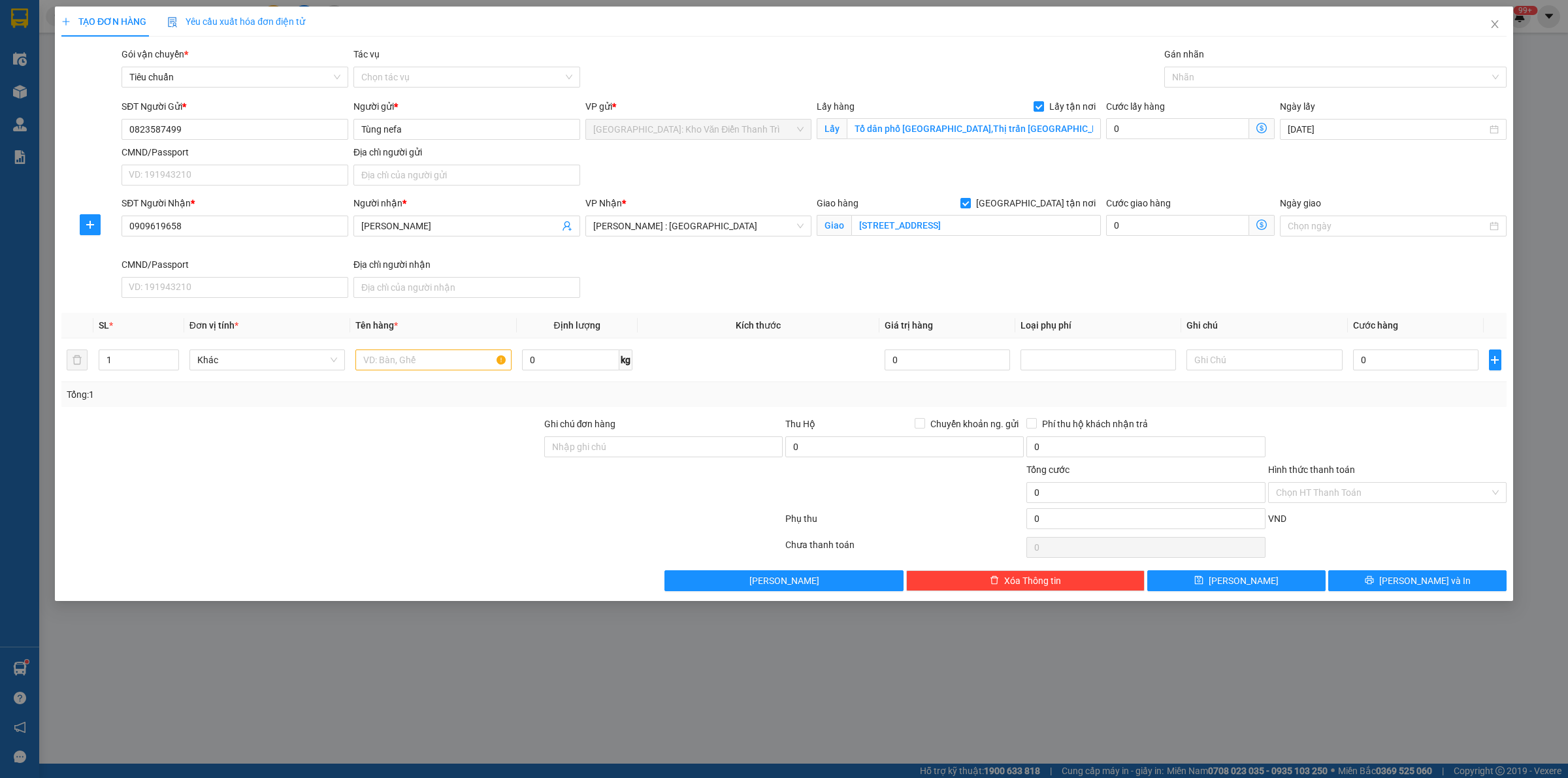
drag, startPoint x: 926, startPoint y: 70, endPoint x: 1174, endPoint y: 72, distance: 248.0
click at [938, 69] on div "Gói vận chuyển * Tiêu chuẩn Tác vụ Chọn tác vụ Gán nhãn Nhãn" at bounding box center [814, 69] width 1390 height 46
click at [1213, 73] on div at bounding box center [1328, 76] width 323 height 15
type input "giao"
click at [1223, 109] on div "[GEOGRAPHIC_DATA] tận nơi" at bounding box center [1335, 103] width 327 height 14
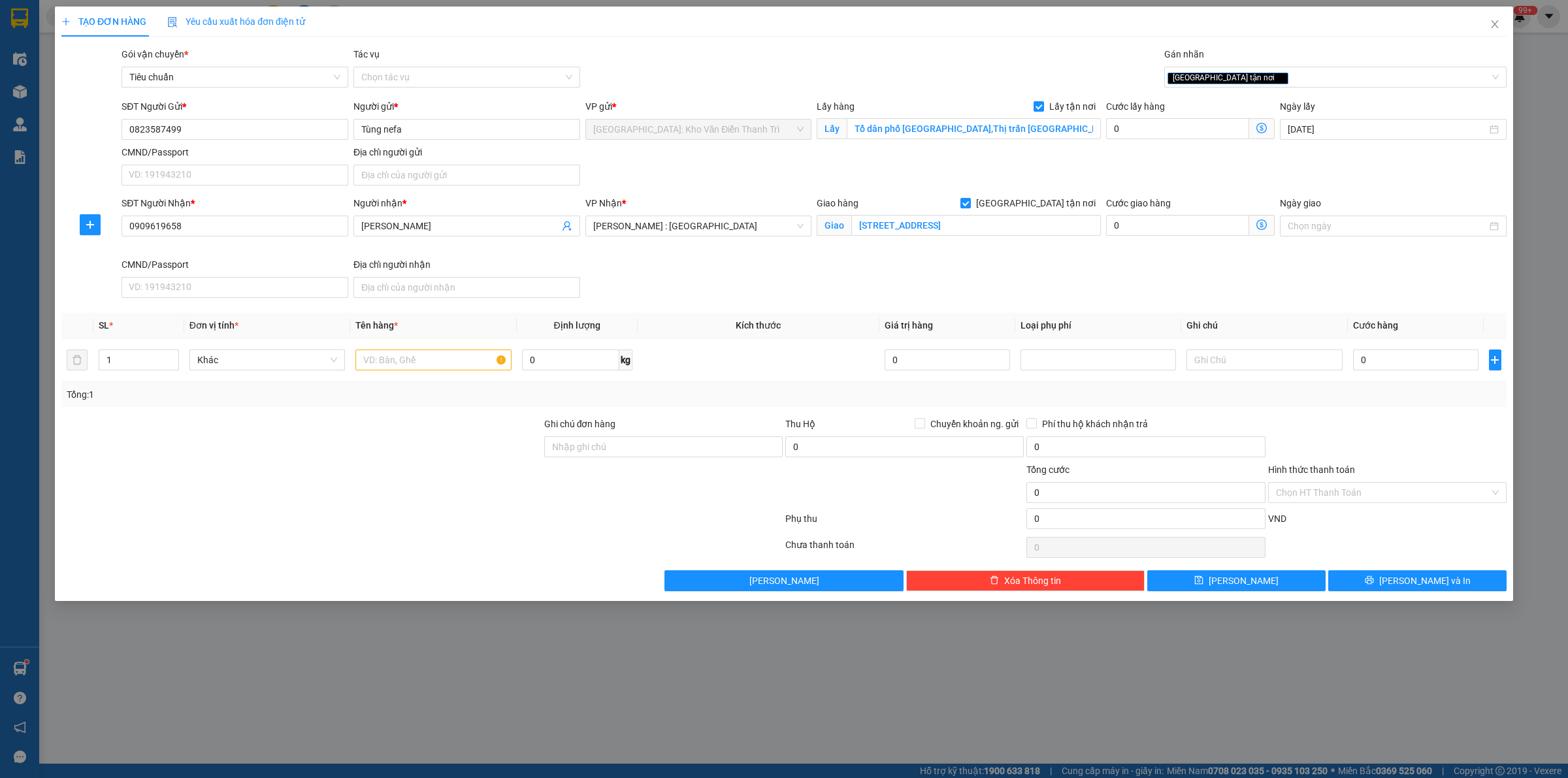
click at [817, 67] on div "Gói vận chuyển * Tiêu chuẩn Tác vụ Chọn tác vụ Gán nhãn Giao tận nơi" at bounding box center [814, 69] width 1390 height 46
click at [1142, 130] on input "0" at bounding box center [1178, 129] width 143 height 21
type input "1"
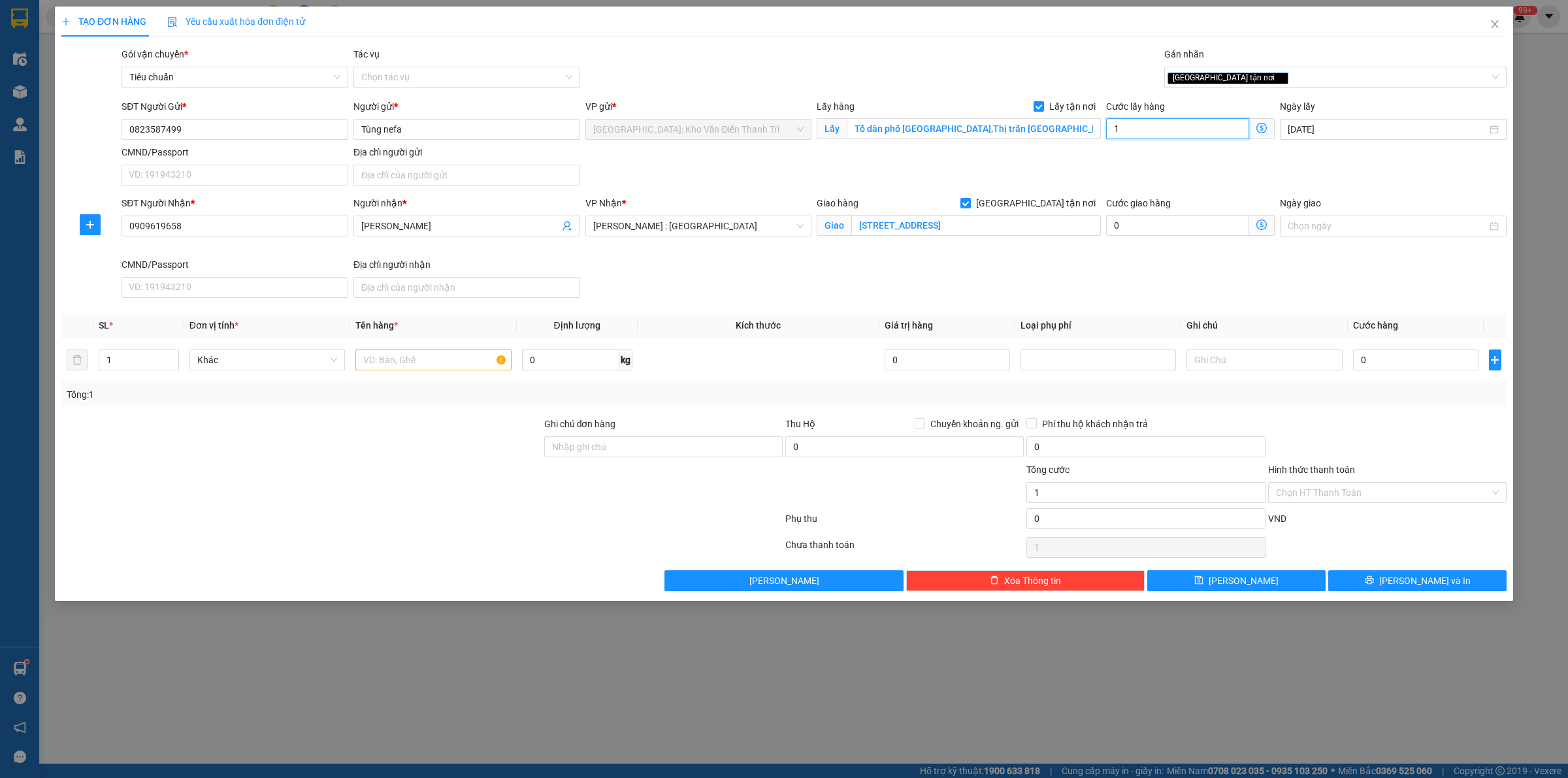
type input "15"
type input "150"
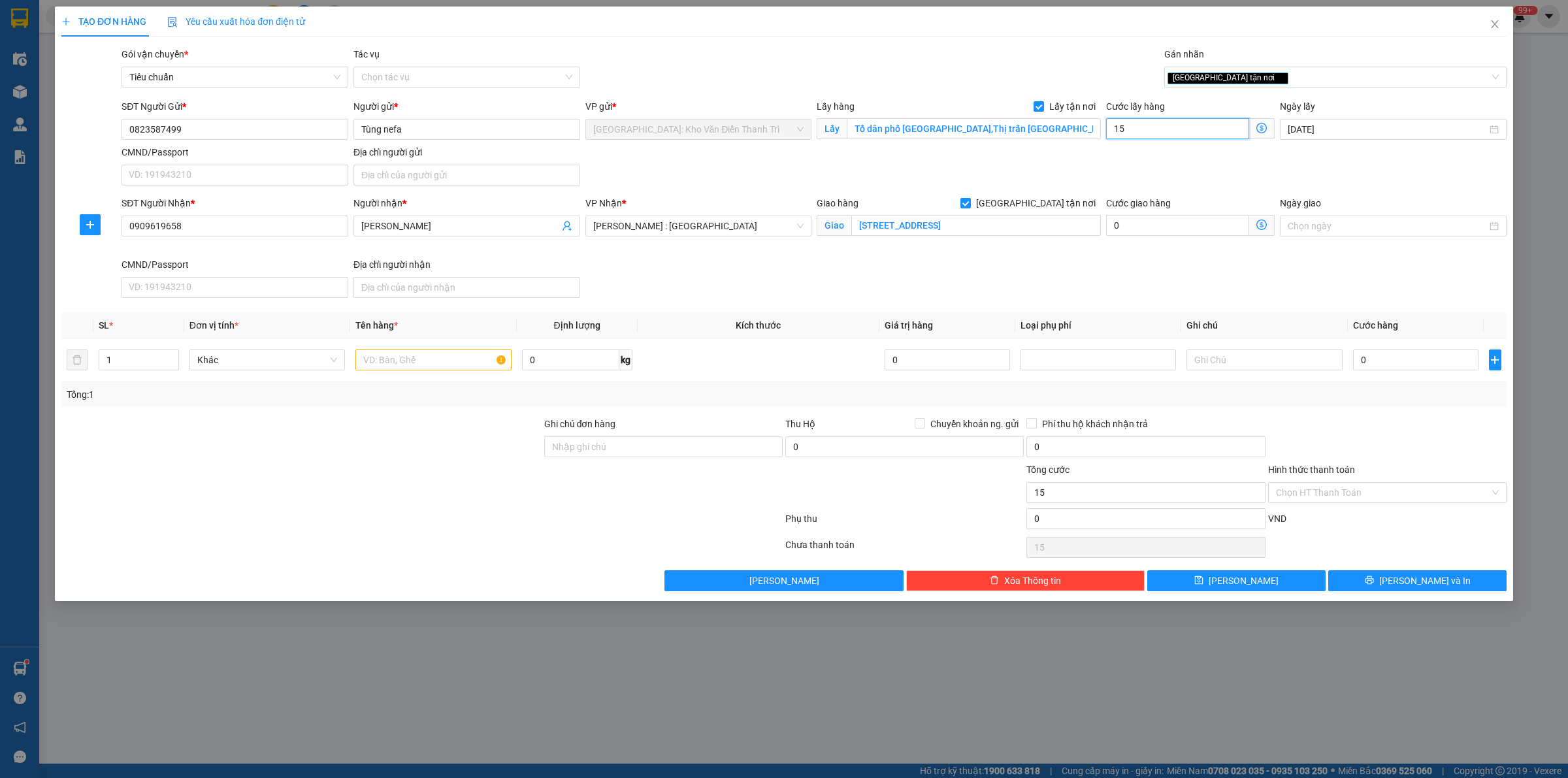
type input "150"
type input "1.500"
type input "15.000"
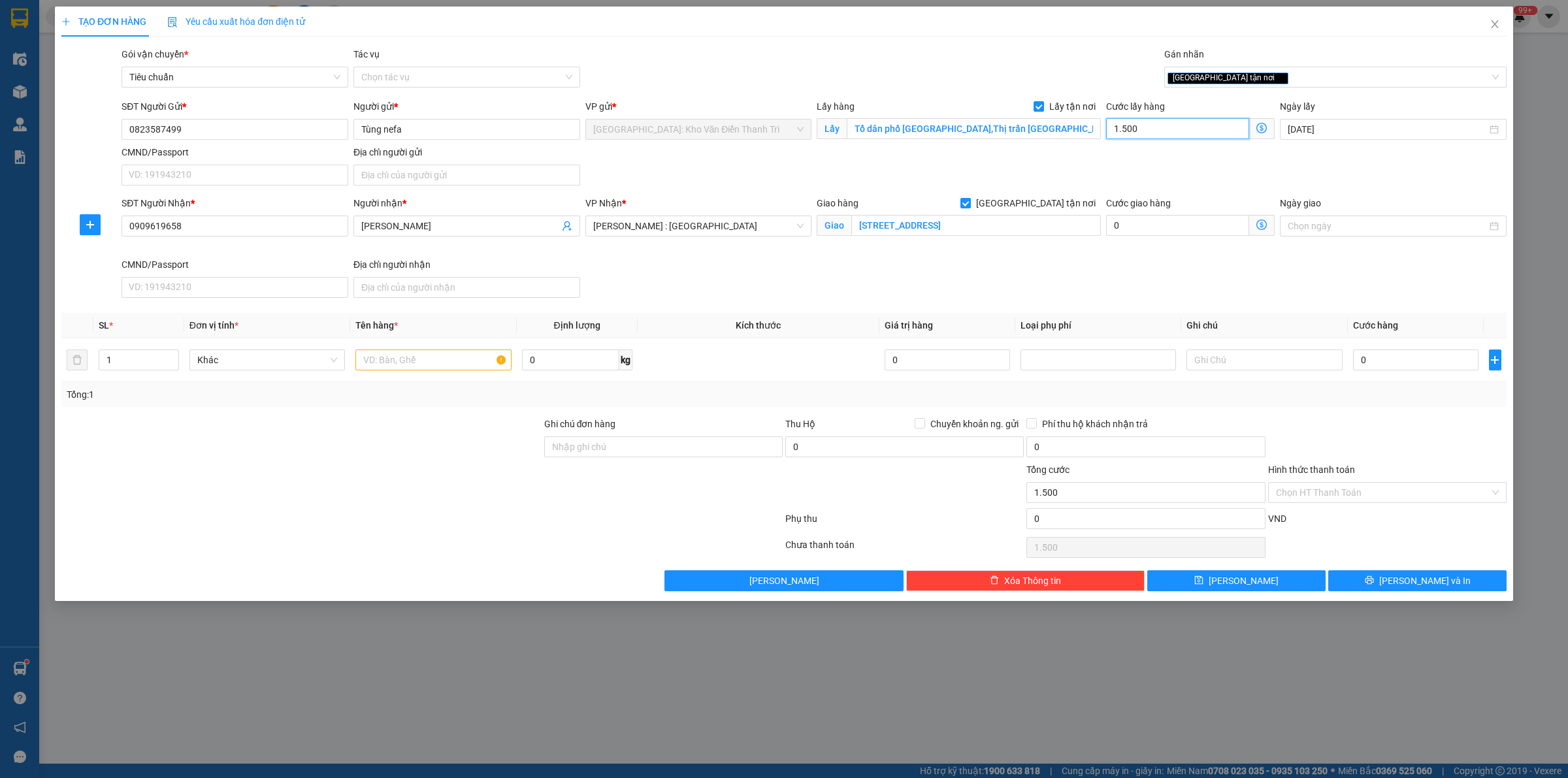
type input "15.000"
type input "150.000"
click at [893, 60] on div "Gói vận chuyển * Tiêu chuẩn Tác vụ Chọn tác vụ Gán nhãn Giao tận nơi" at bounding box center [814, 69] width 1390 height 46
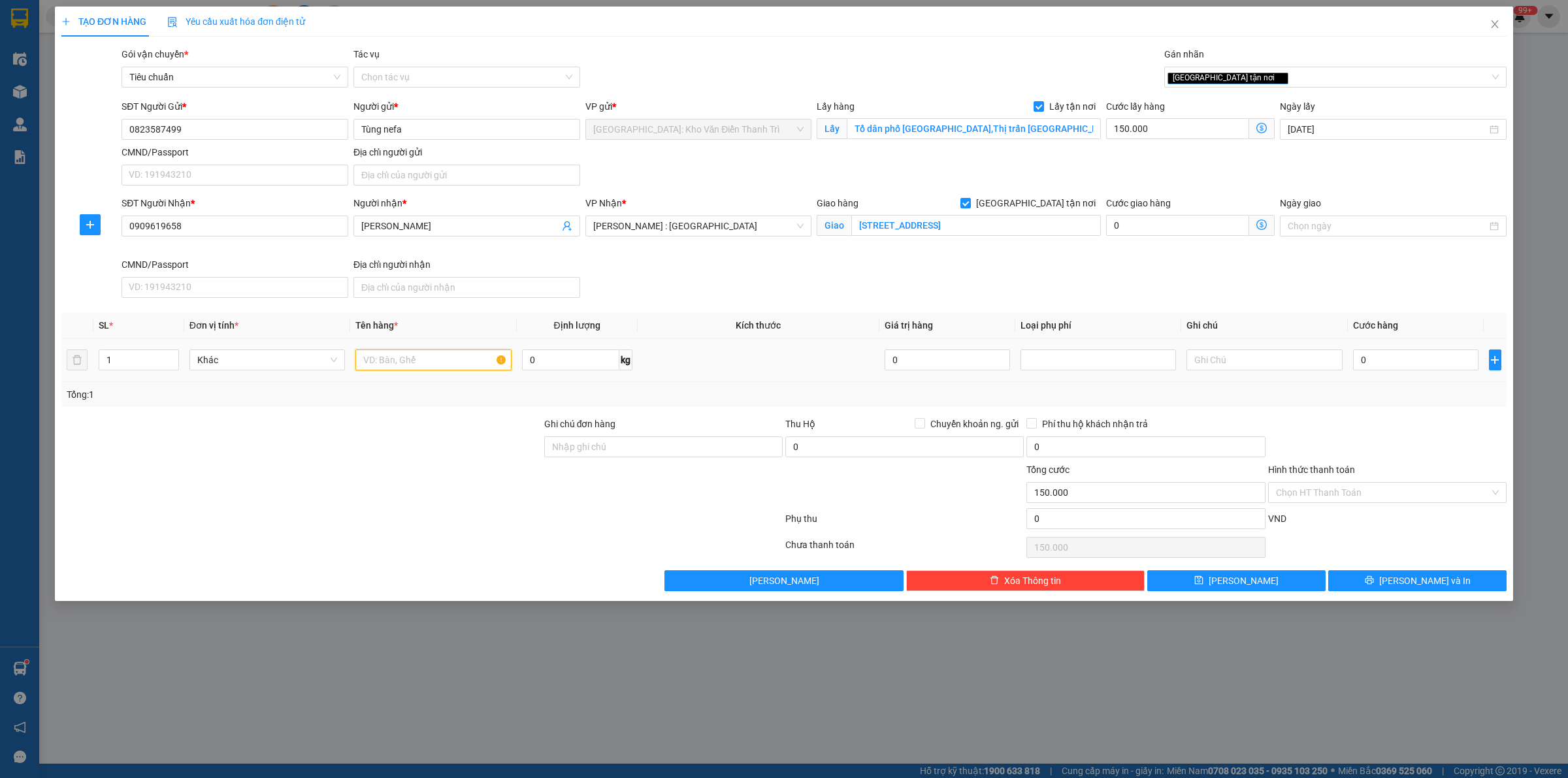
click at [415, 360] on input "text" at bounding box center [433, 360] width 155 height 21
paste input "1 kiện inoox"
type input "1 kiện inoox a đăng đón bình xuyên"
click at [406, 444] on div at bounding box center [302, 439] width 483 height 46
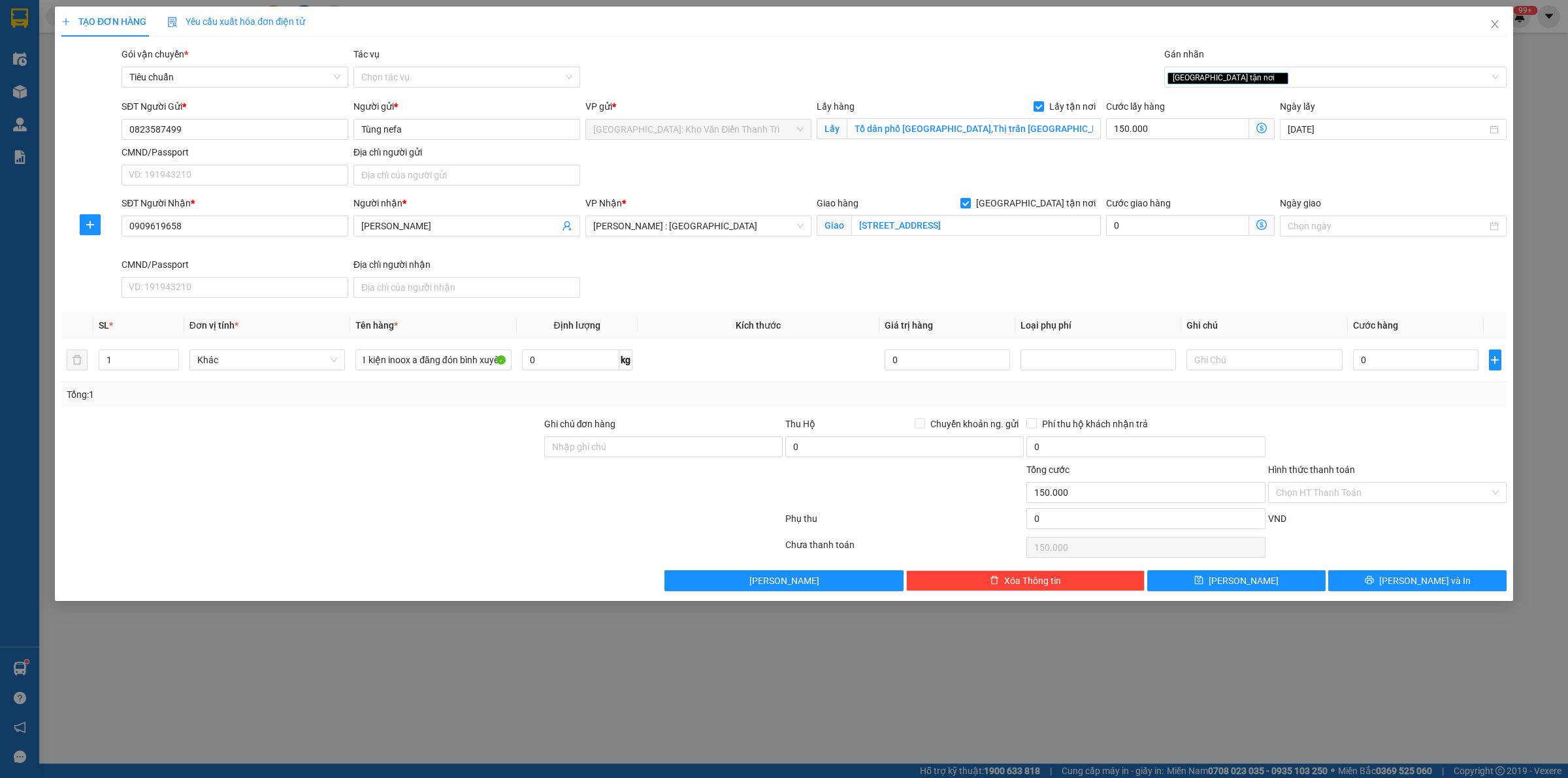
scroll to position [0, 0]
click at [1413, 364] on input "0" at bounding box center [1416, 360] width 126 height 21
type input "1"
type input "150.001"
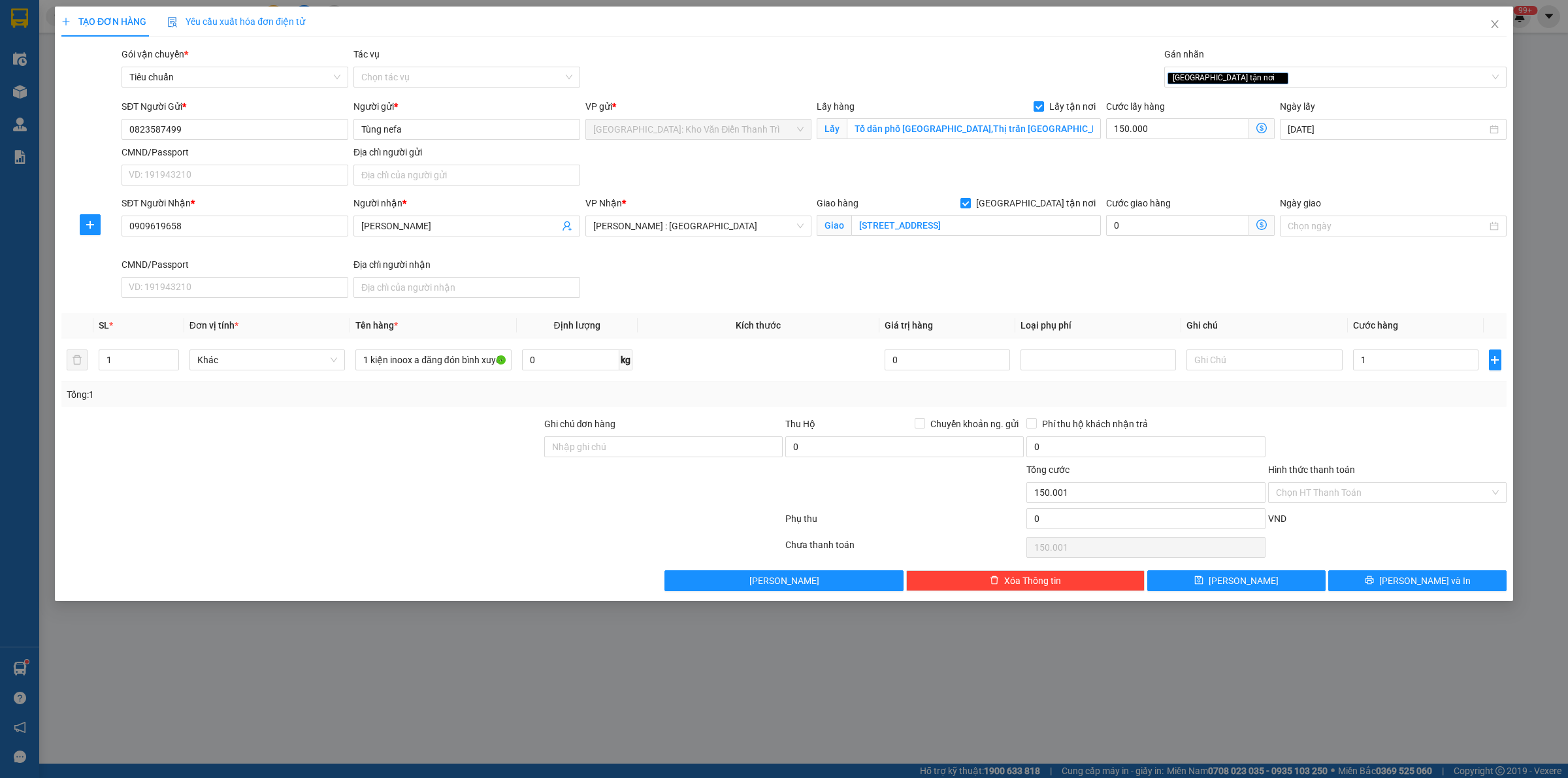
type input "1.000"
type input "151.000"
click at [1091, 287] on div "SĐT Người Nhận * 0909619658 Người nhận * [PERSON_NAME] VP Nhận * [GEOGRAPHIC_DA…" at bounding box center [814, 249] width 1390 height 107
click at [1254, 582] on button "[PERSON_NAME]" at bounding box center [1236, 581] width 179 height 21
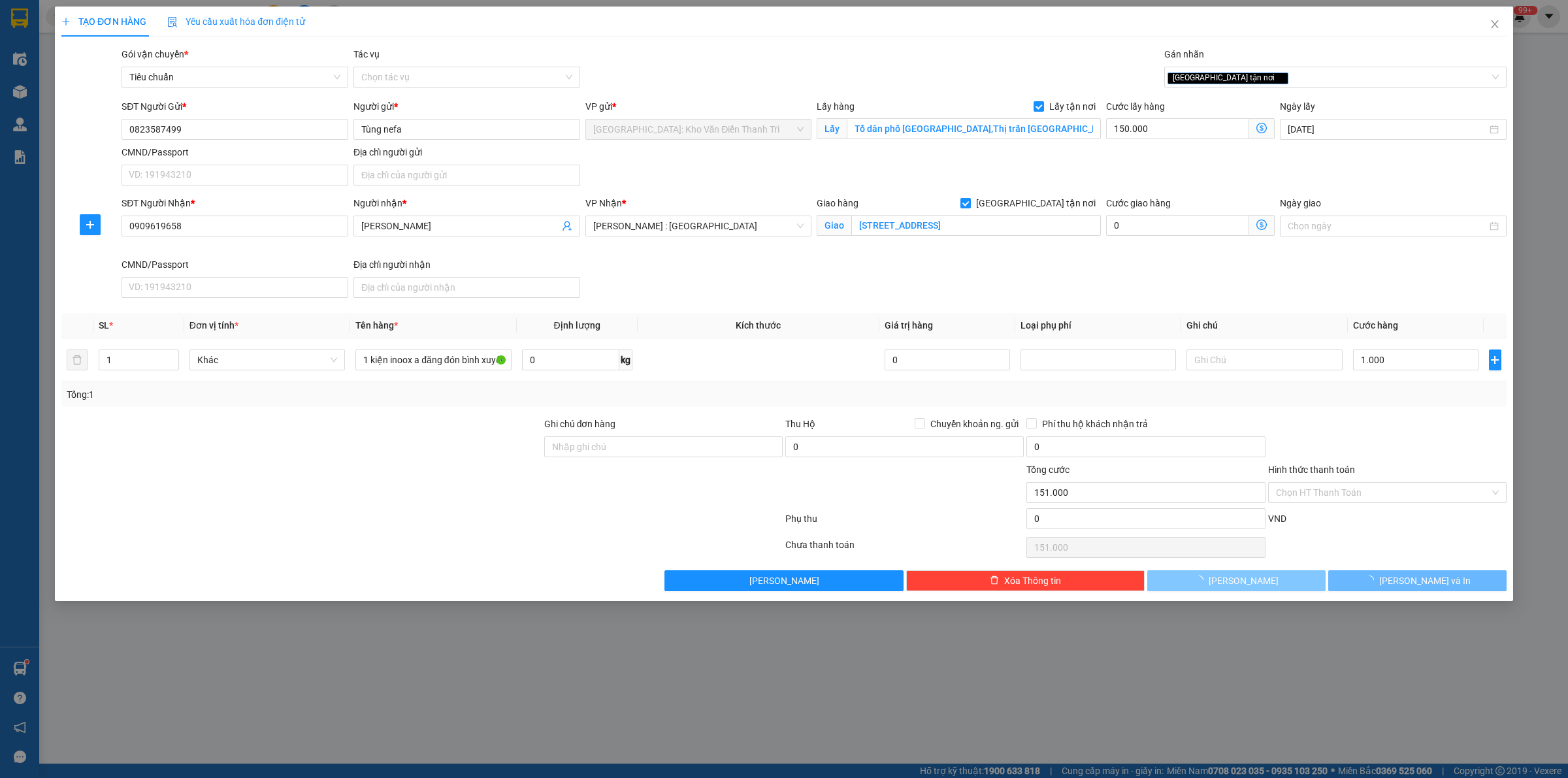
checkbox input "false"
type input "0"
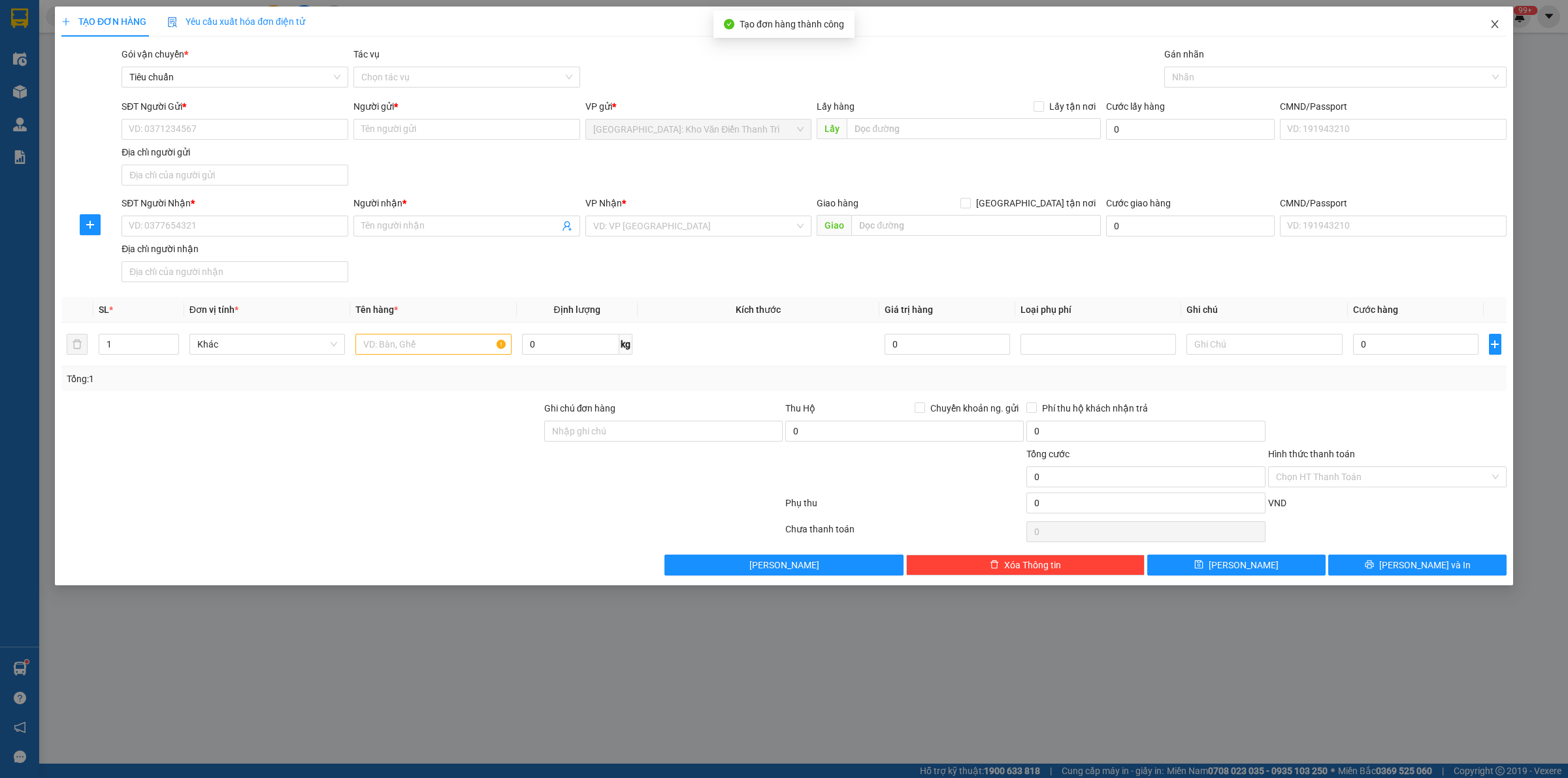
click at [1488, 26] on span "Close" at bounding box center [1494, 24] width 36 height 36
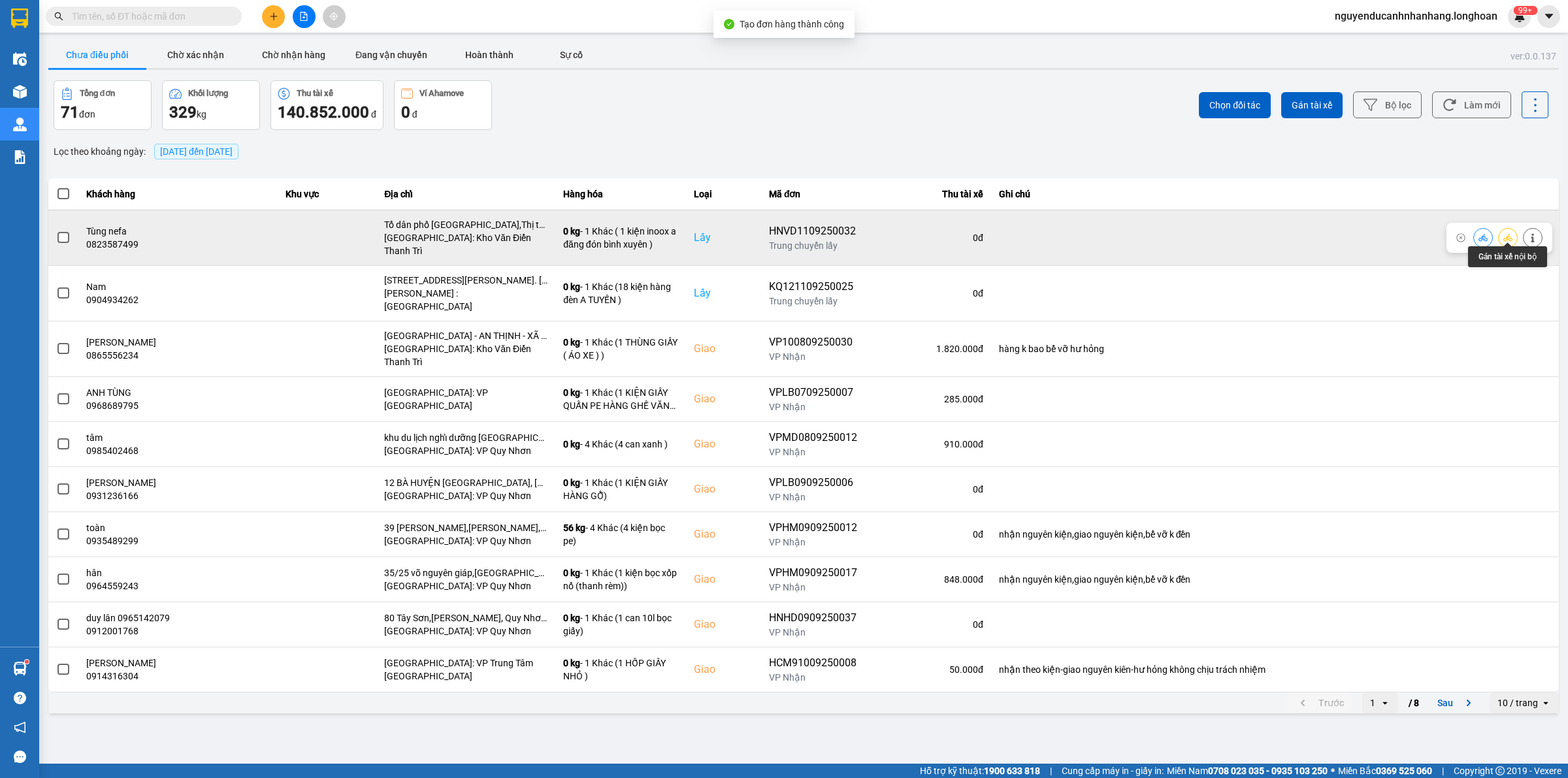
click at [1512, 233] on icon at bounding box center [1508, 237] width 9 height 9
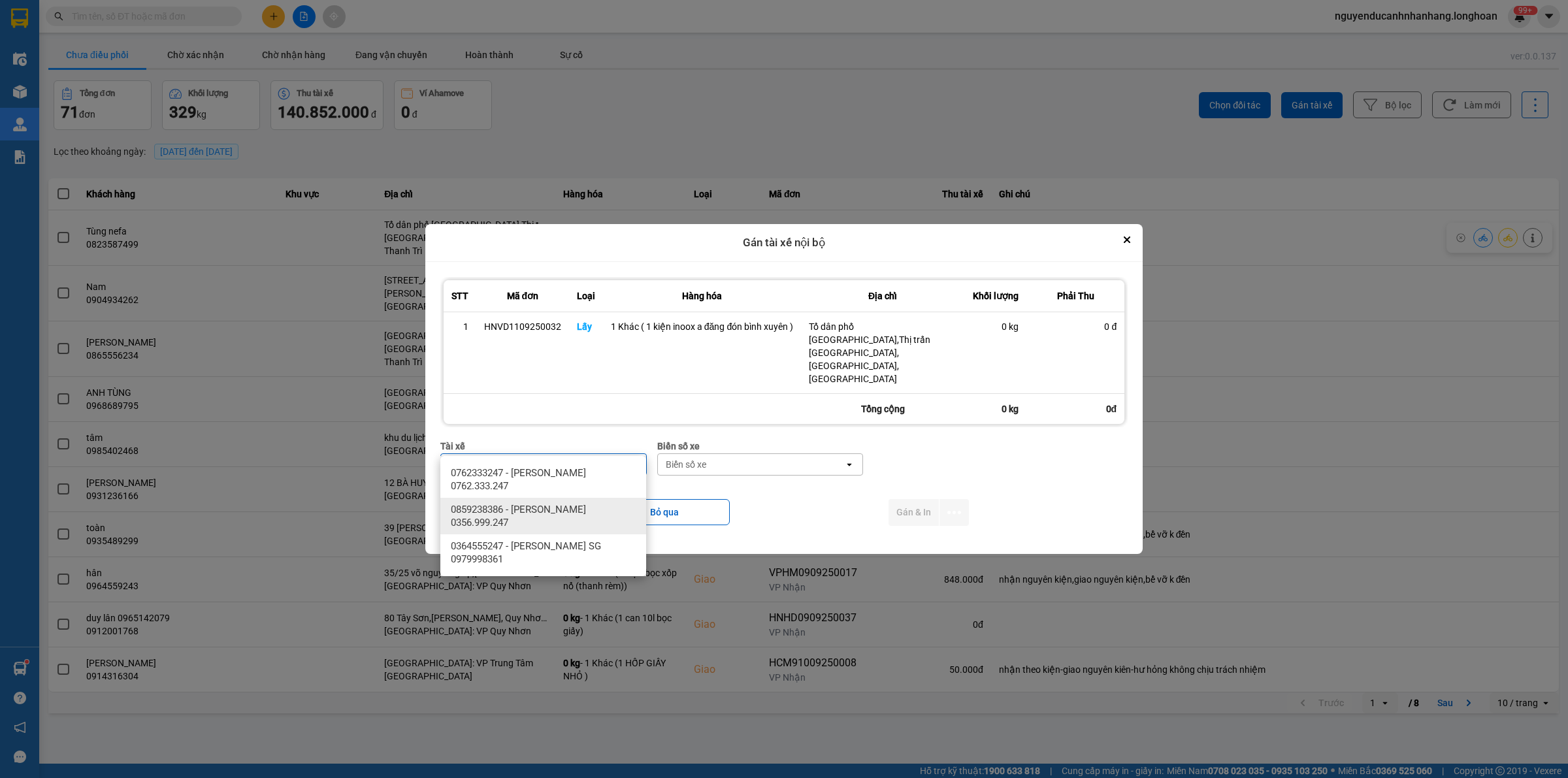
type input "dang"
click at [596, 517] on span "0859238386 - [PERSON_NAME] 0356.999.247" at bounding box center [546, 516] width 190 height 26
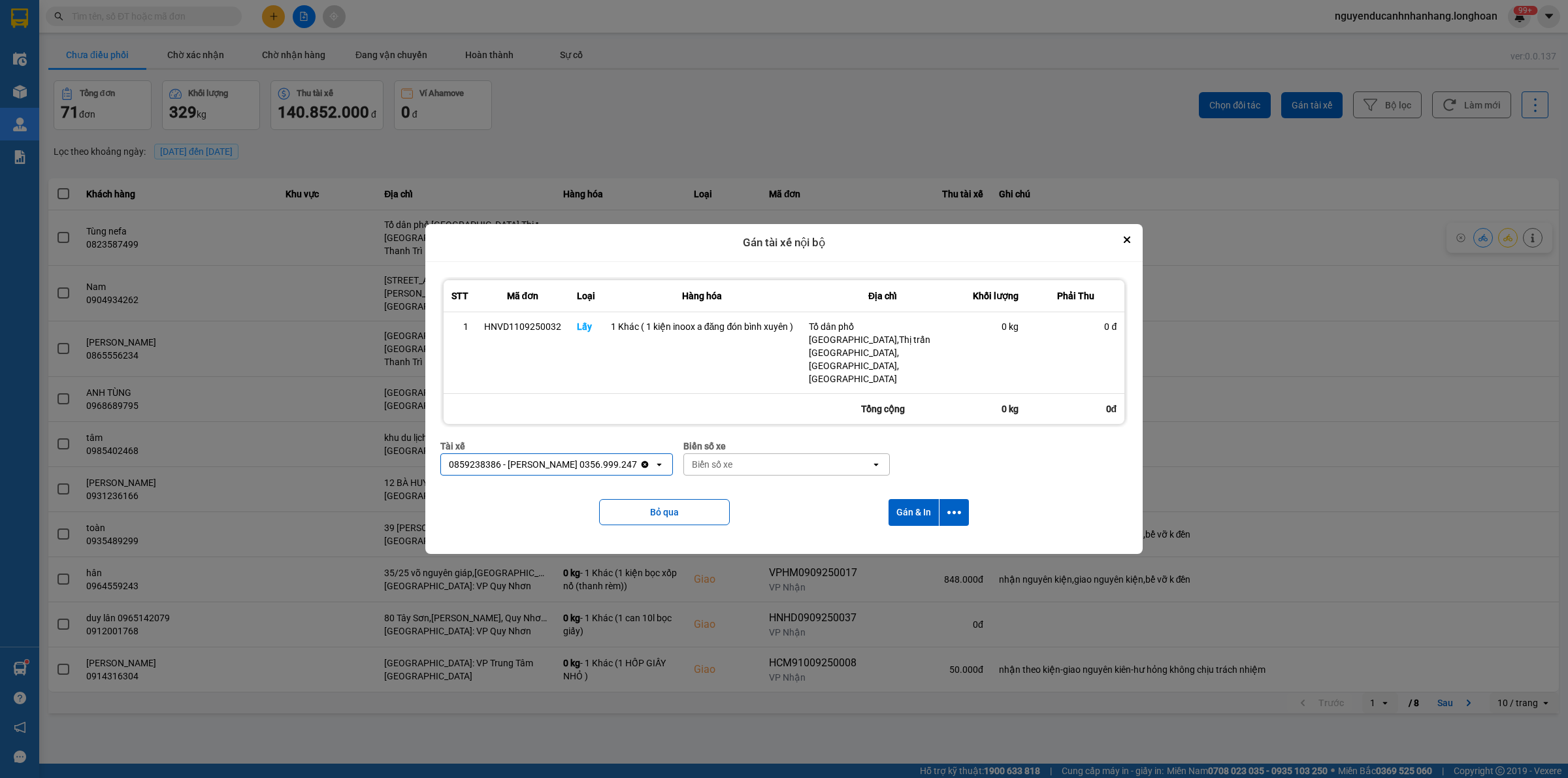
click at [830, 454] on div "Biển số xe" at bounding box center [778, 464] width 187 height 21
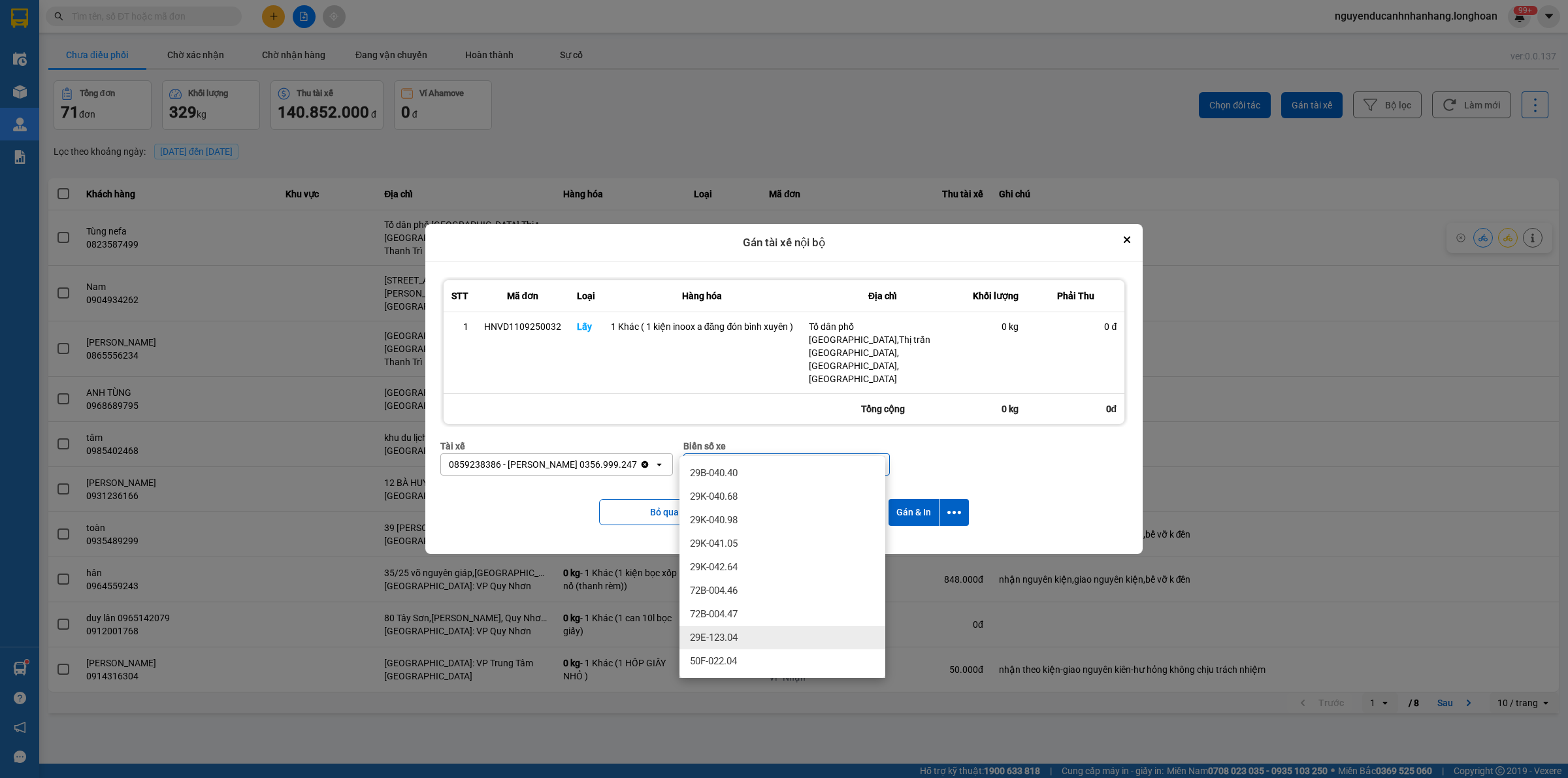
type input "04"
click at [754, 636] on div "29E-123.04" at bounding box center [782, 637] width 206 height 23
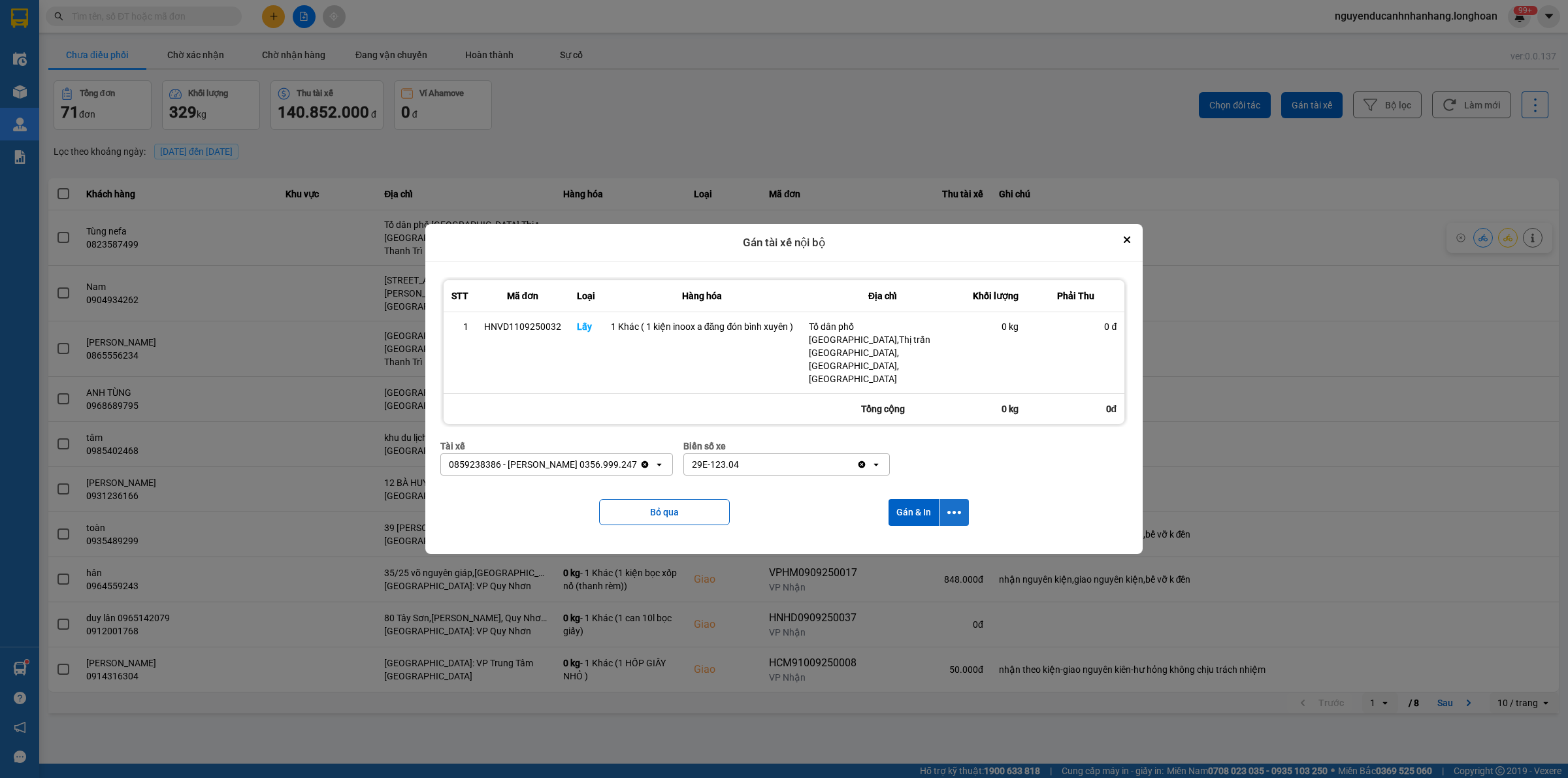
click at [960, 505] on icon "dialog" at bounding box center [954, 512] width 14 height 14
click at [916, 530] on span "Chỉ gán tài" at bounding box center [902, 528] width 43 height 13
